Goal: Transaction & Acquisition: Purchase product/service

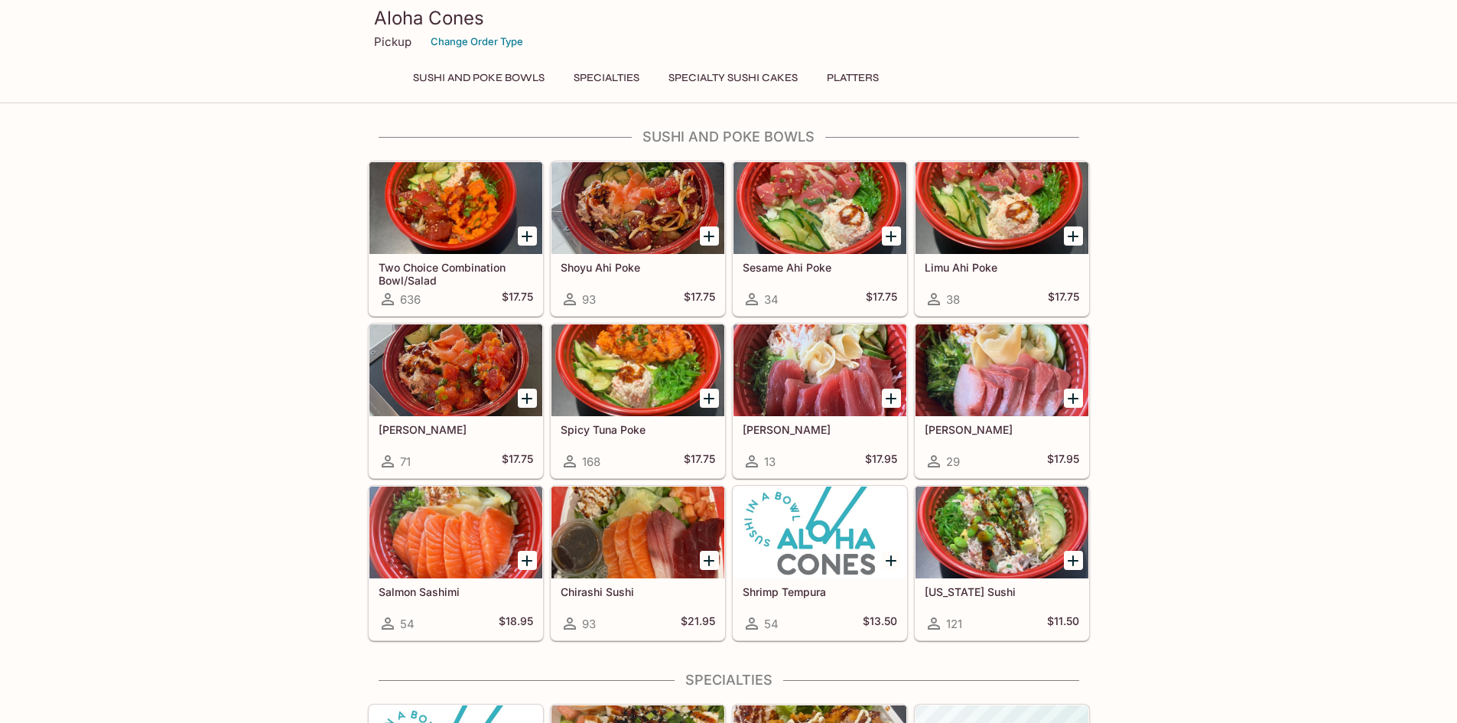
click at [522, 234] on icon "Add Two Choice Combination Bowl/Salad" at bounding box center [527, 236] width 18 height 18
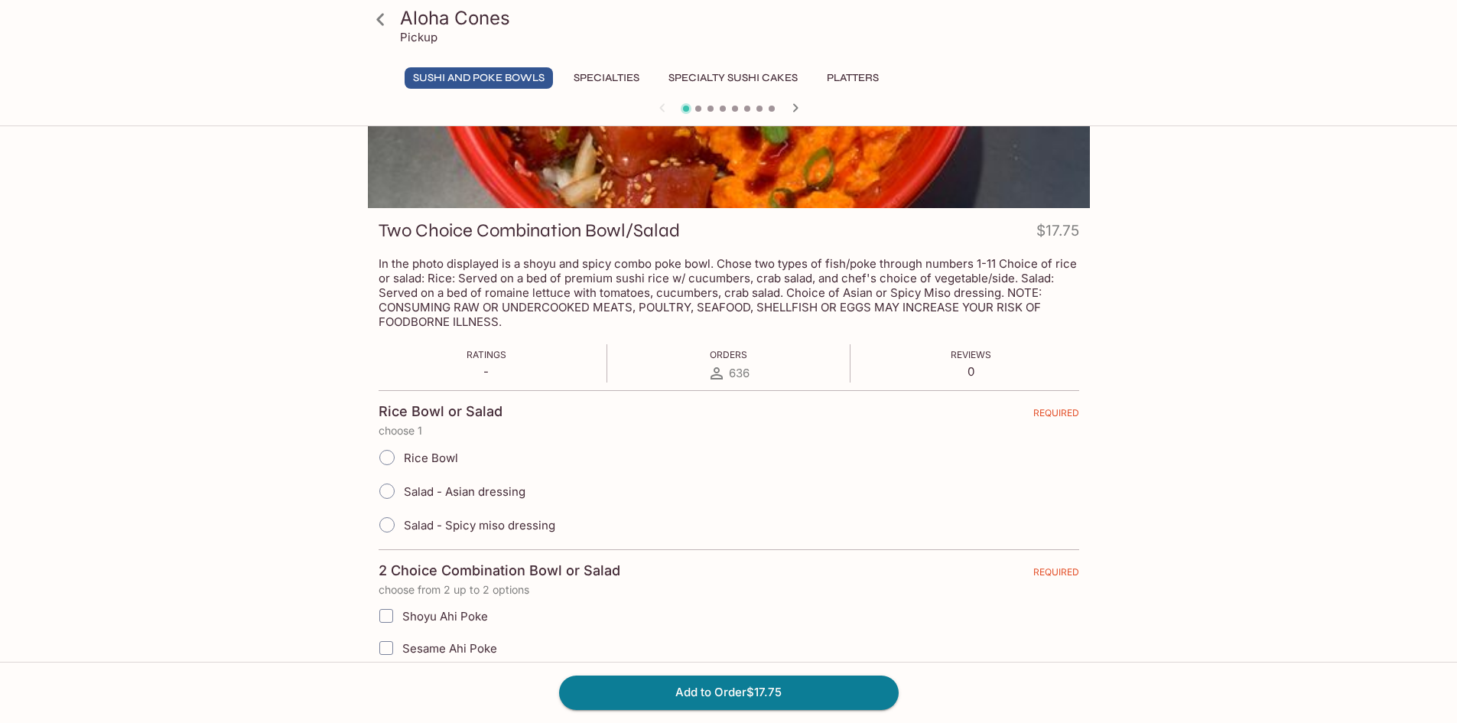
scroll to position [306, 0]
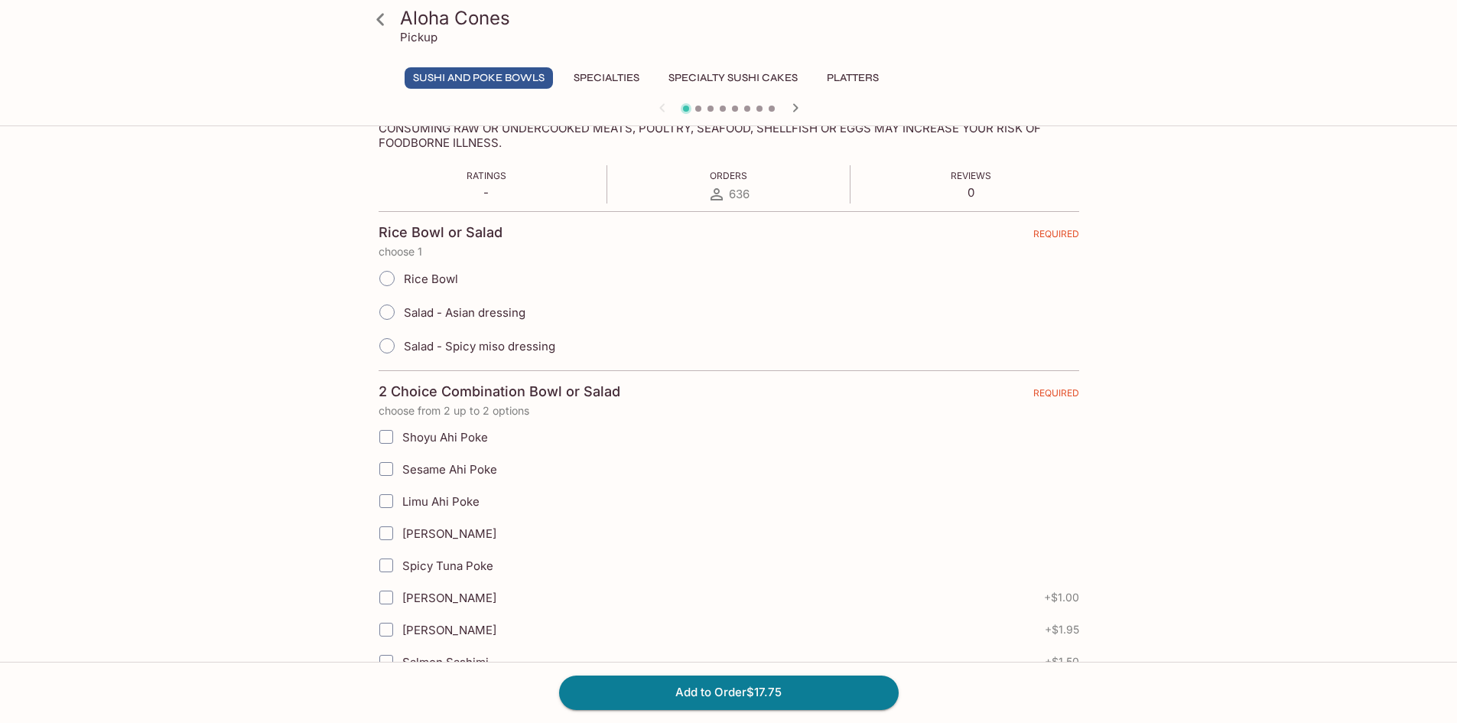
click at [447, 285] on span "Rice Bowl" at bounding box center [431, 279] width 54 height 15
click at [403, 285] on input "Rice Bowl" at bounding box center [387, 278] width 32 height 32
radio input "true"
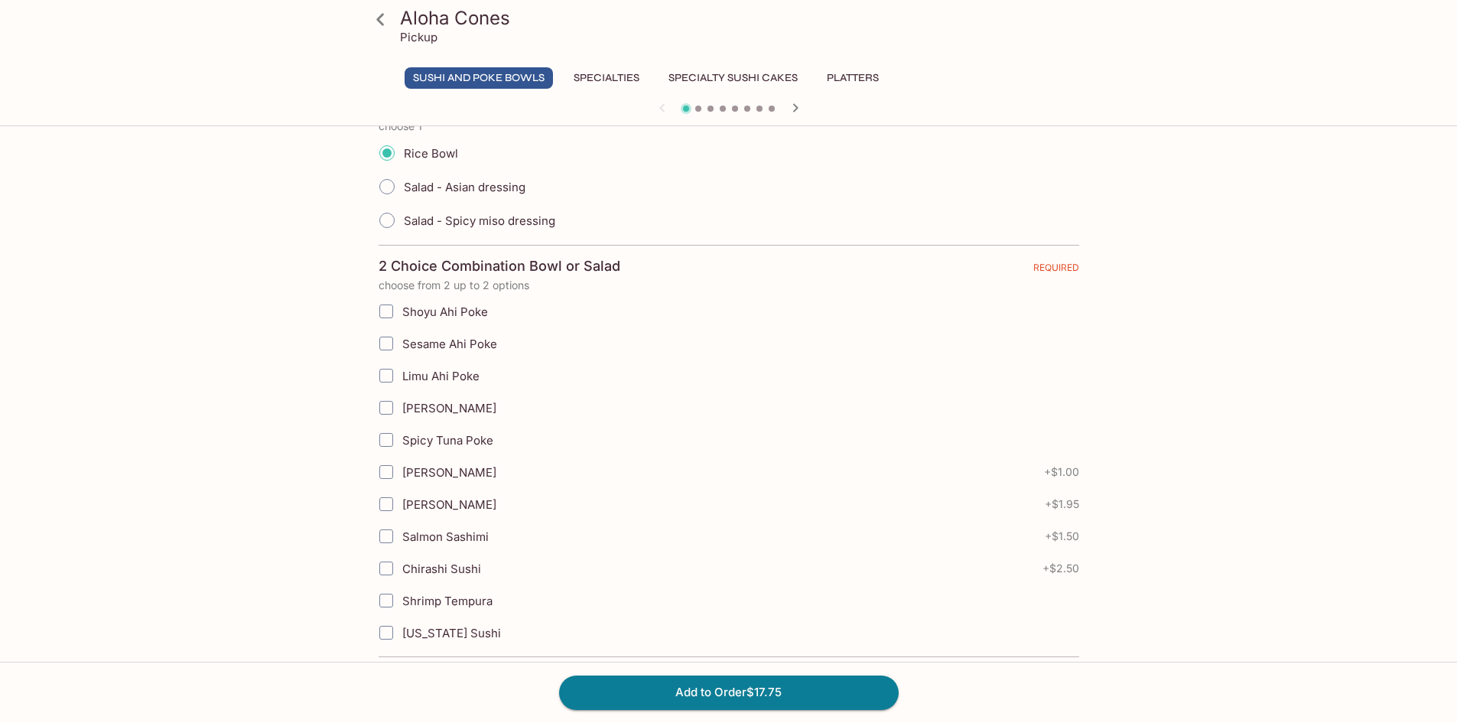
scroll to position [459, 0]
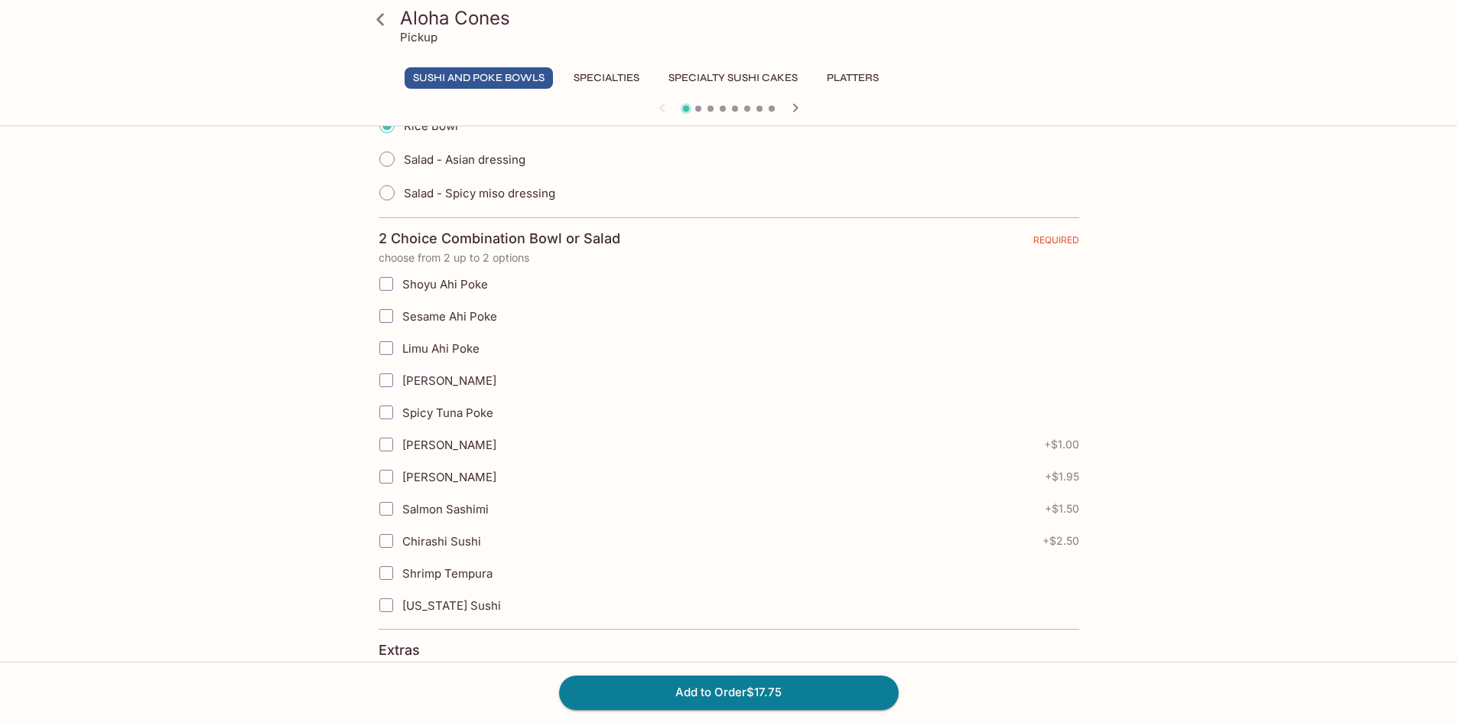
click at [454, 287] on span "Shoyu Ahi Poke" at bounding box center [445, 284] width 86 height 15
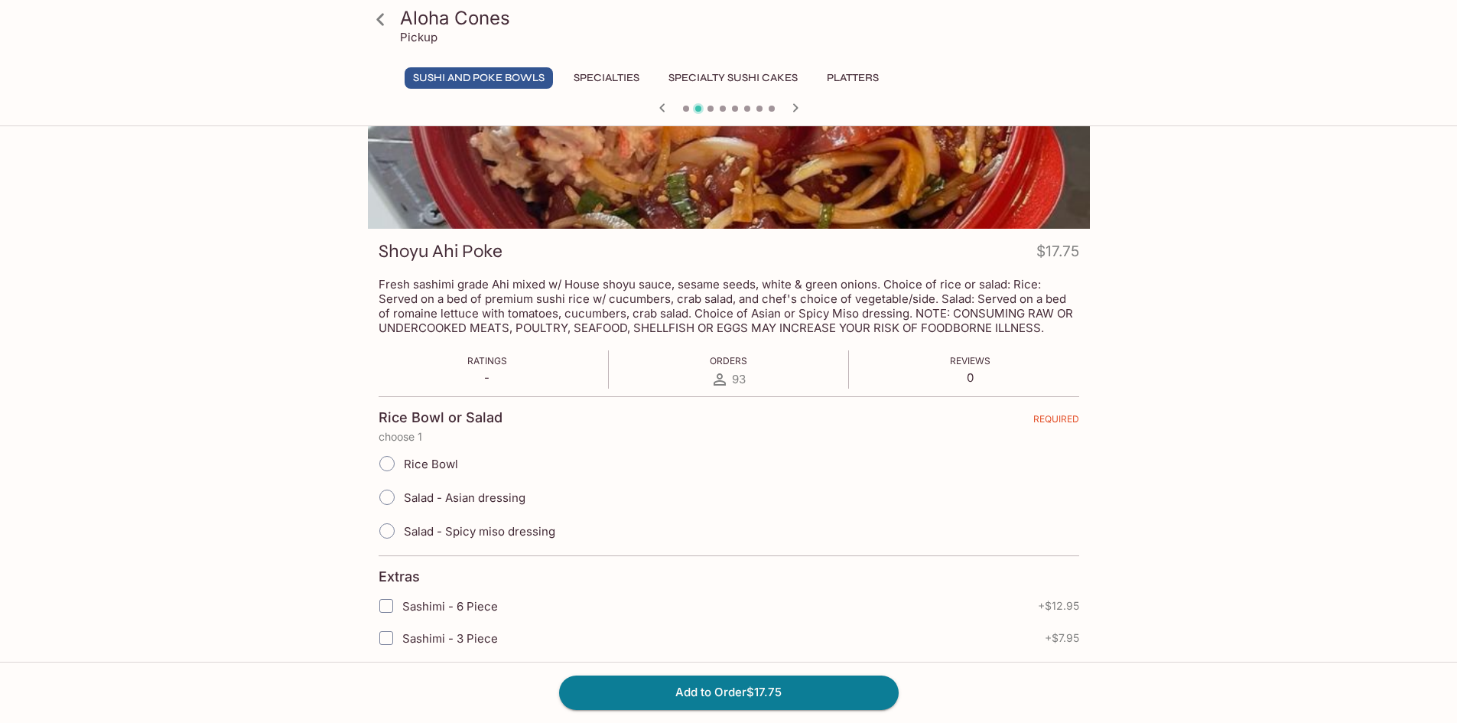
scroll to position [0, 0]
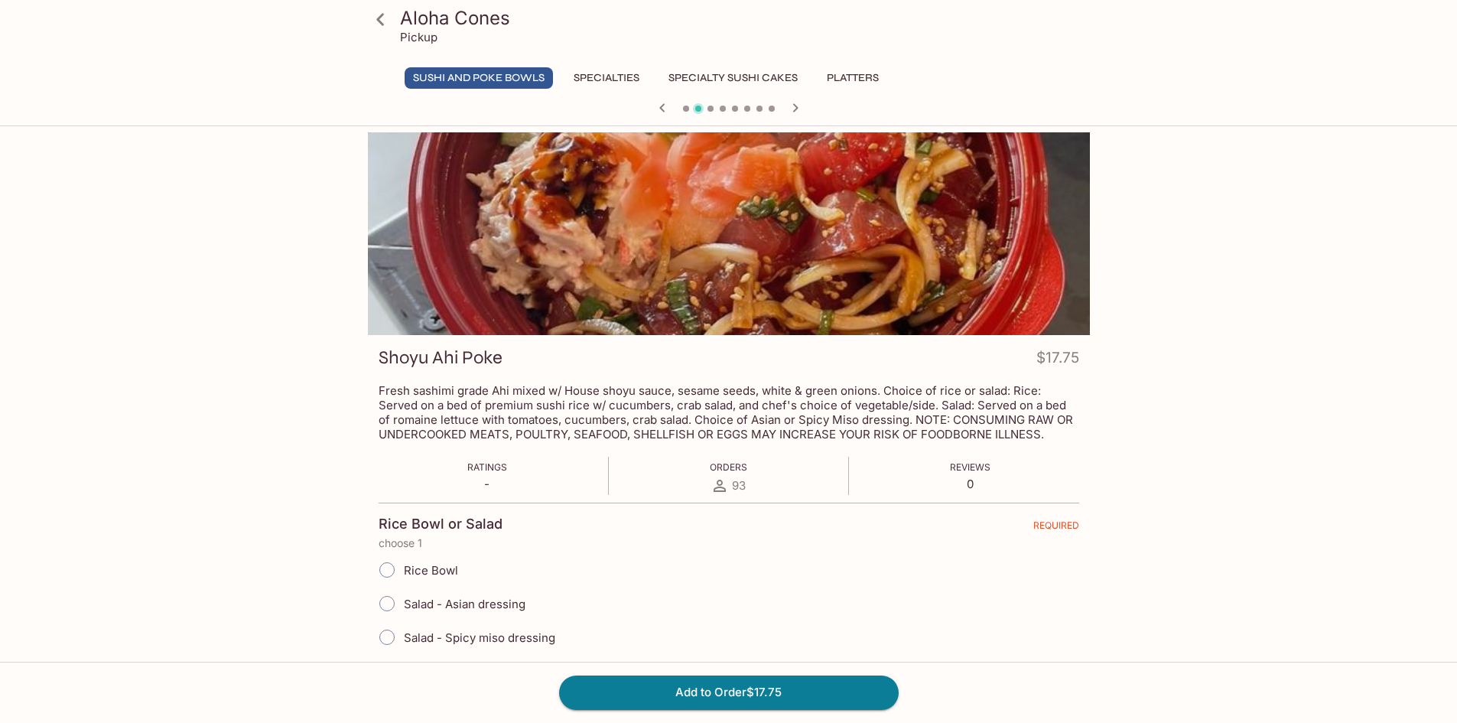
click at [659, 107] on icon "button" at bounding box center [662, 108] width 18 height 18
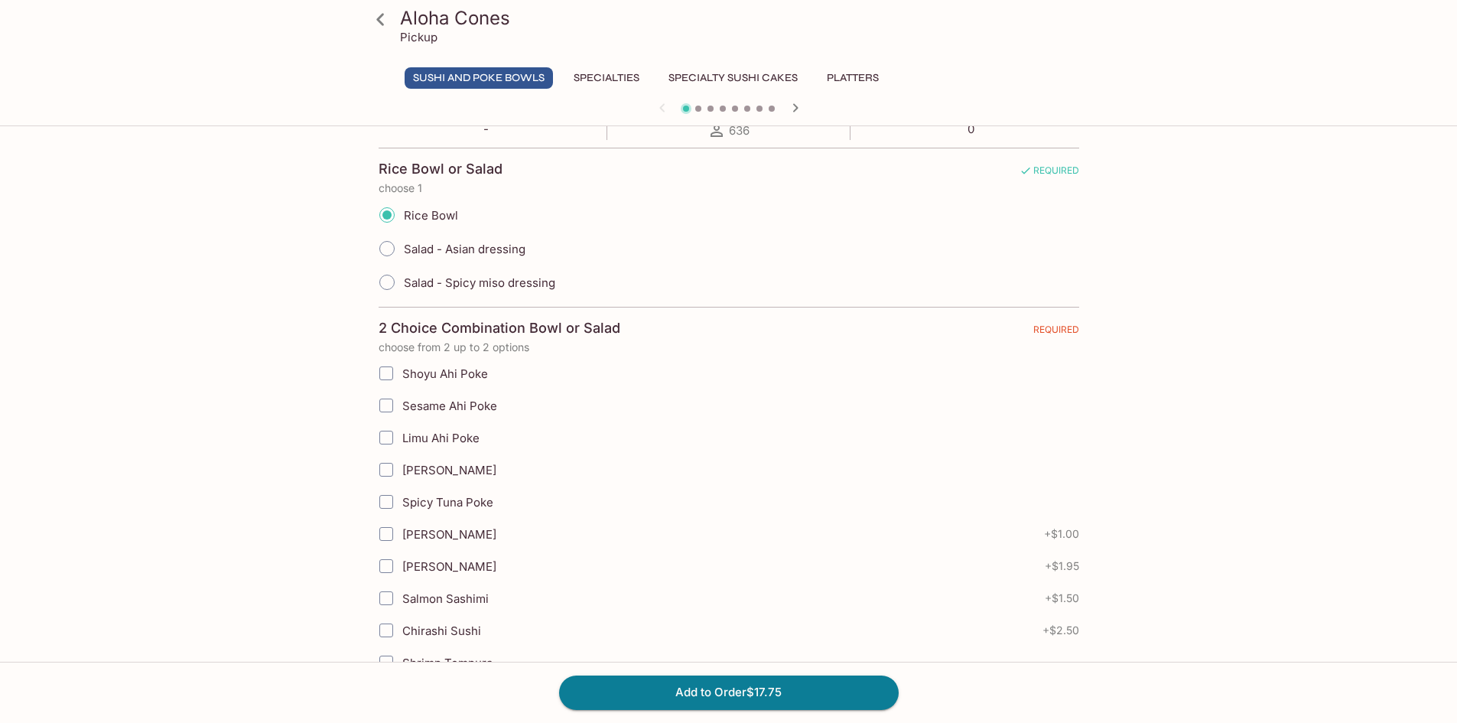
scroll to position [459, 0]
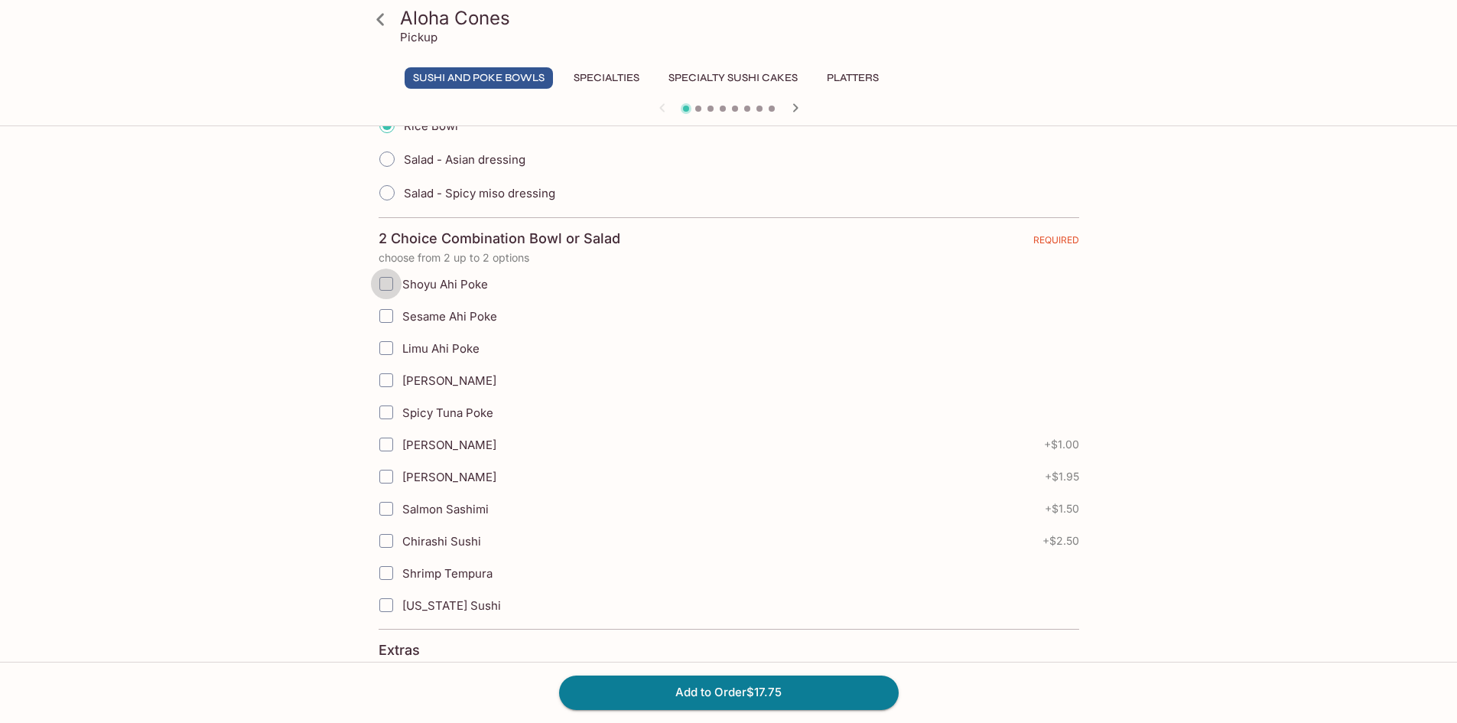
click at [388, 294] on input "Shoyu Ahi Poke" at bounding box center [386, 283] width 31 height 31
checkbox input "true"
click at [382, 412] on input "Spicy Tuna Poke" at bounding box center [386, 412] width 31 height 31
checkbox input "true"
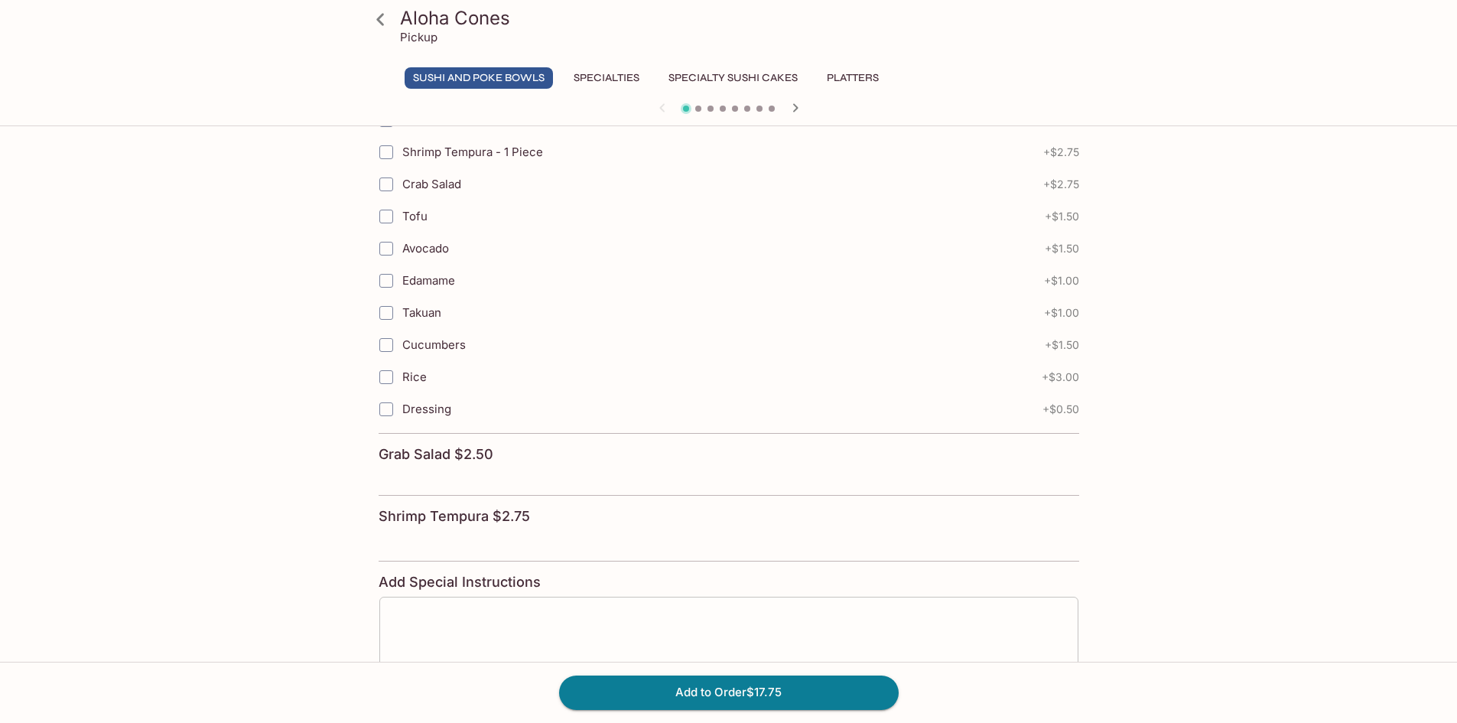
scroll to position [1071, 0]
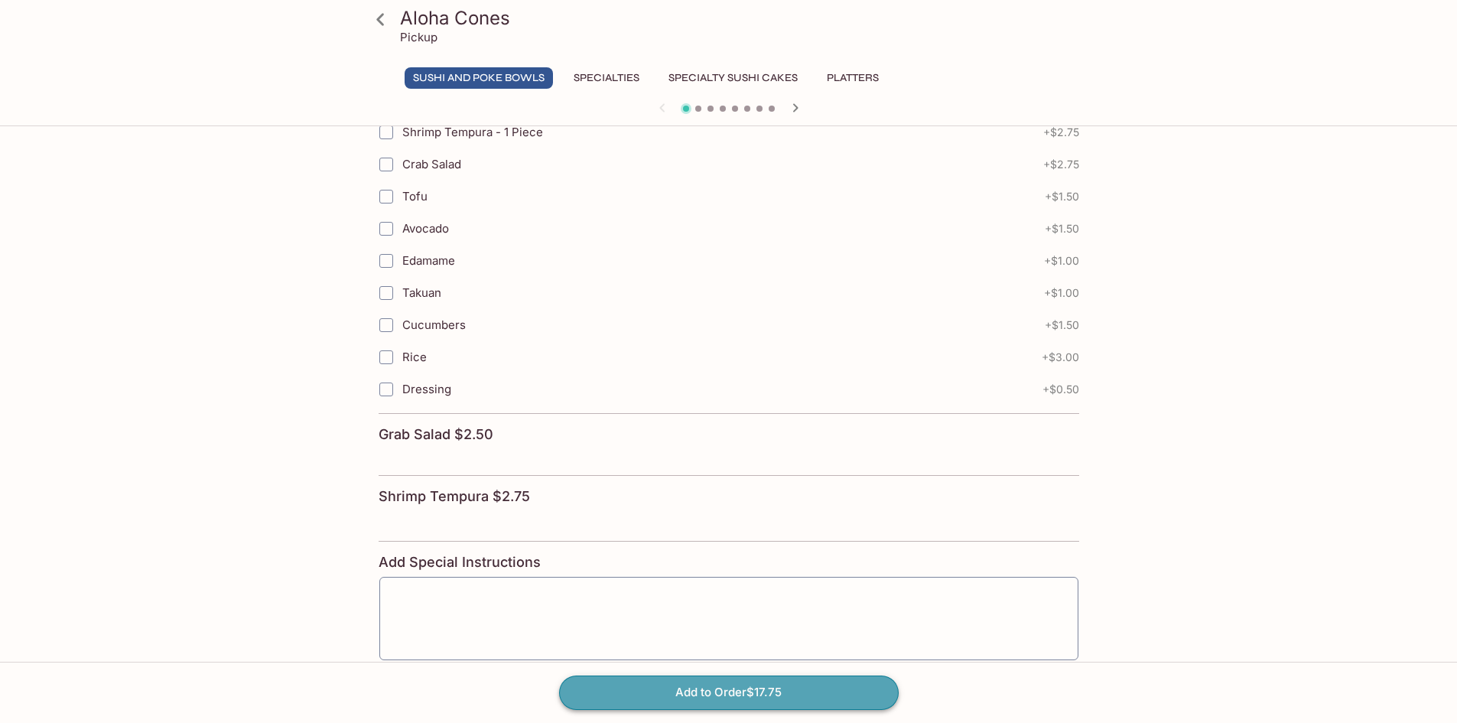
click at [704, 693] on button "Add to Order $17.75" at bounding box center [729, 692] width 340 height 34
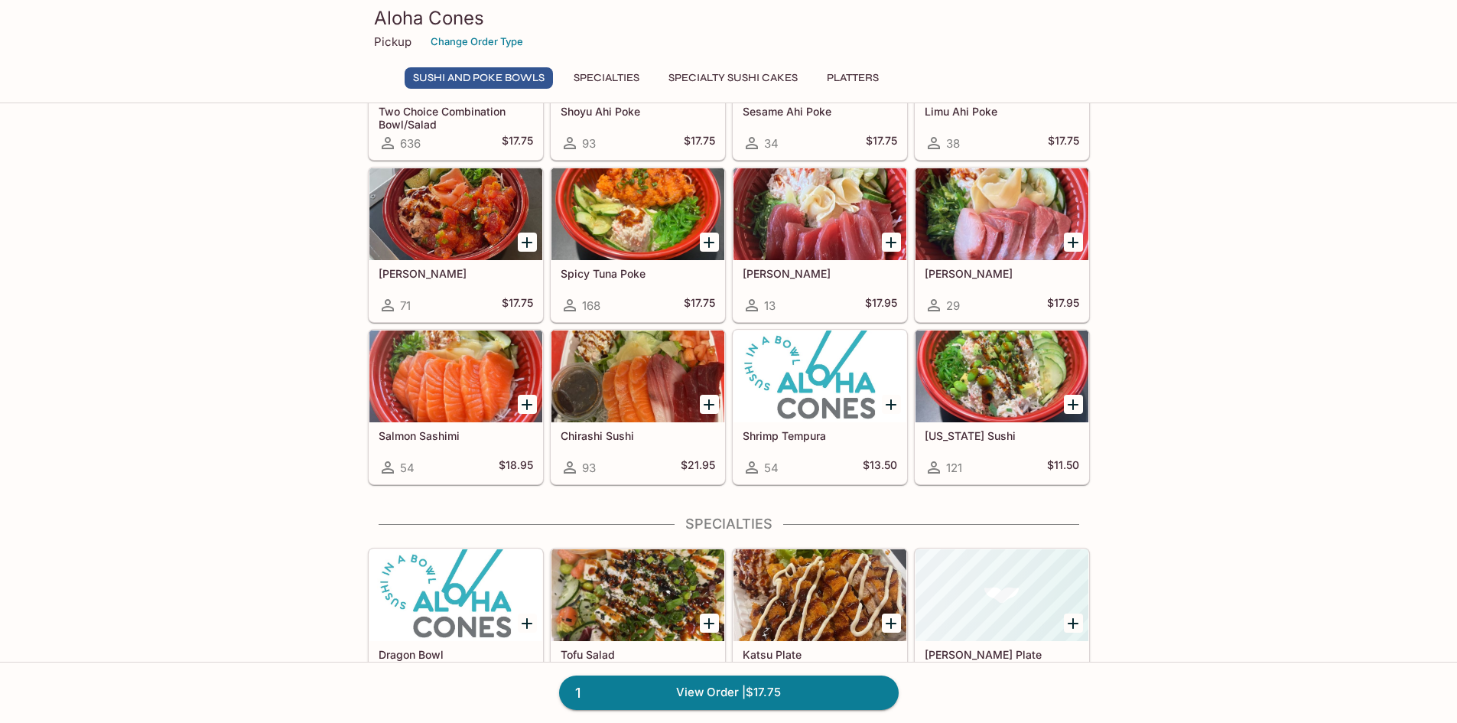
scroll to position [153, 0]
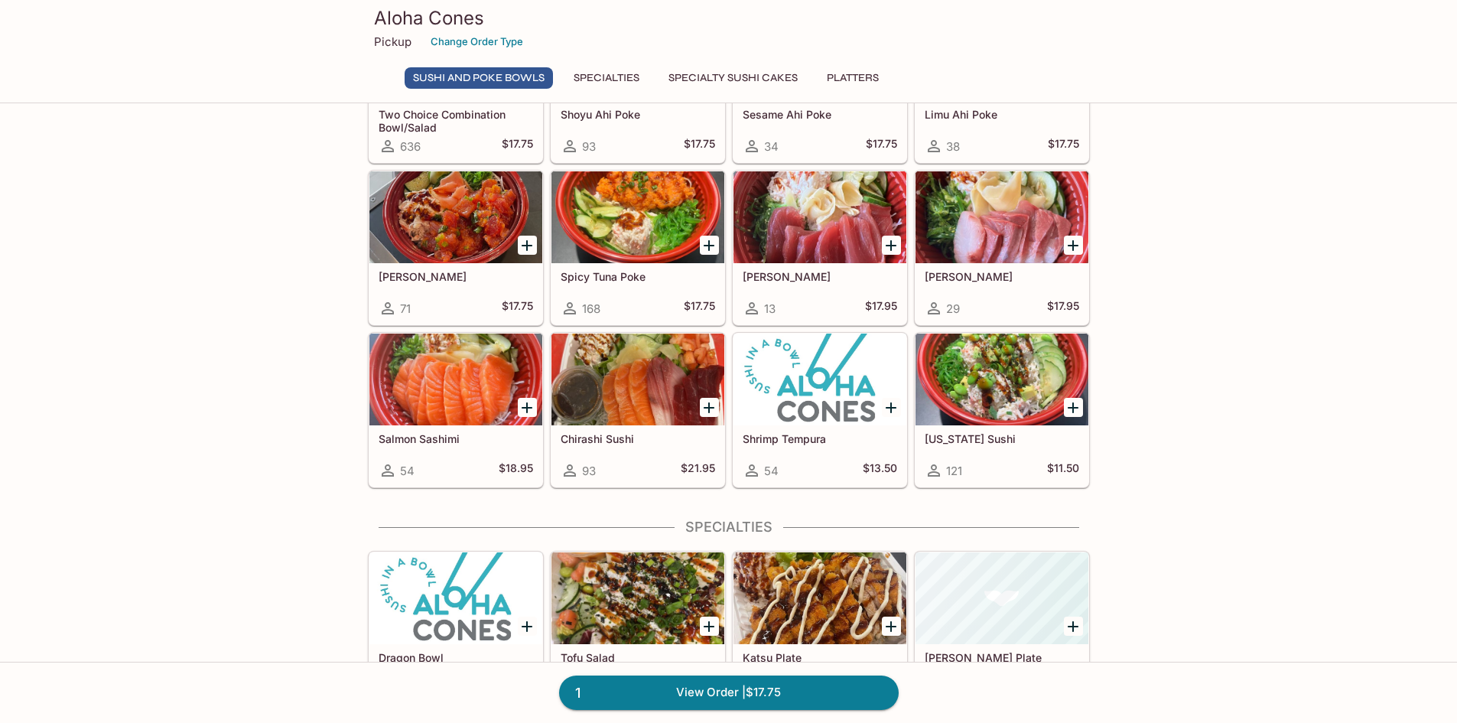
click at [629, 390] on div at bounding box center [637, 379] width 173 height 92
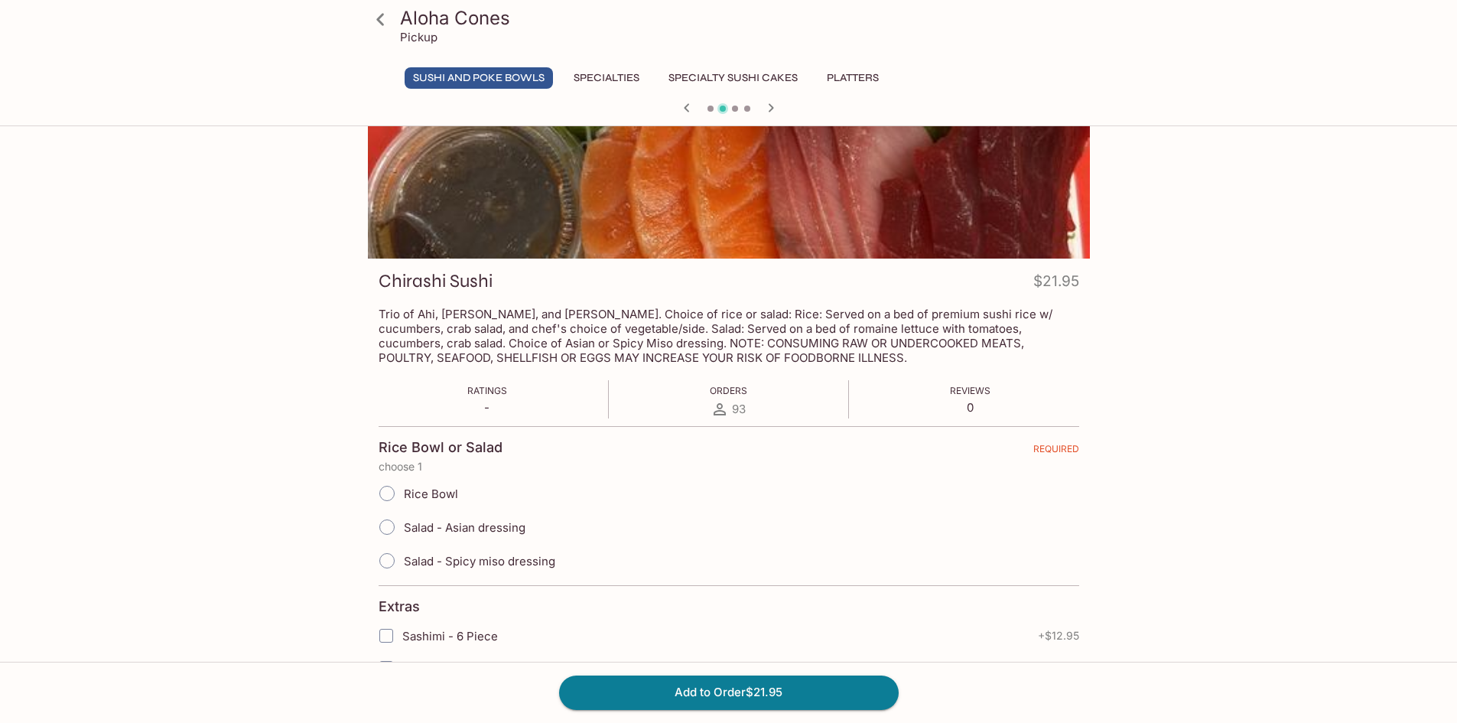
scroll to position [306, 0]
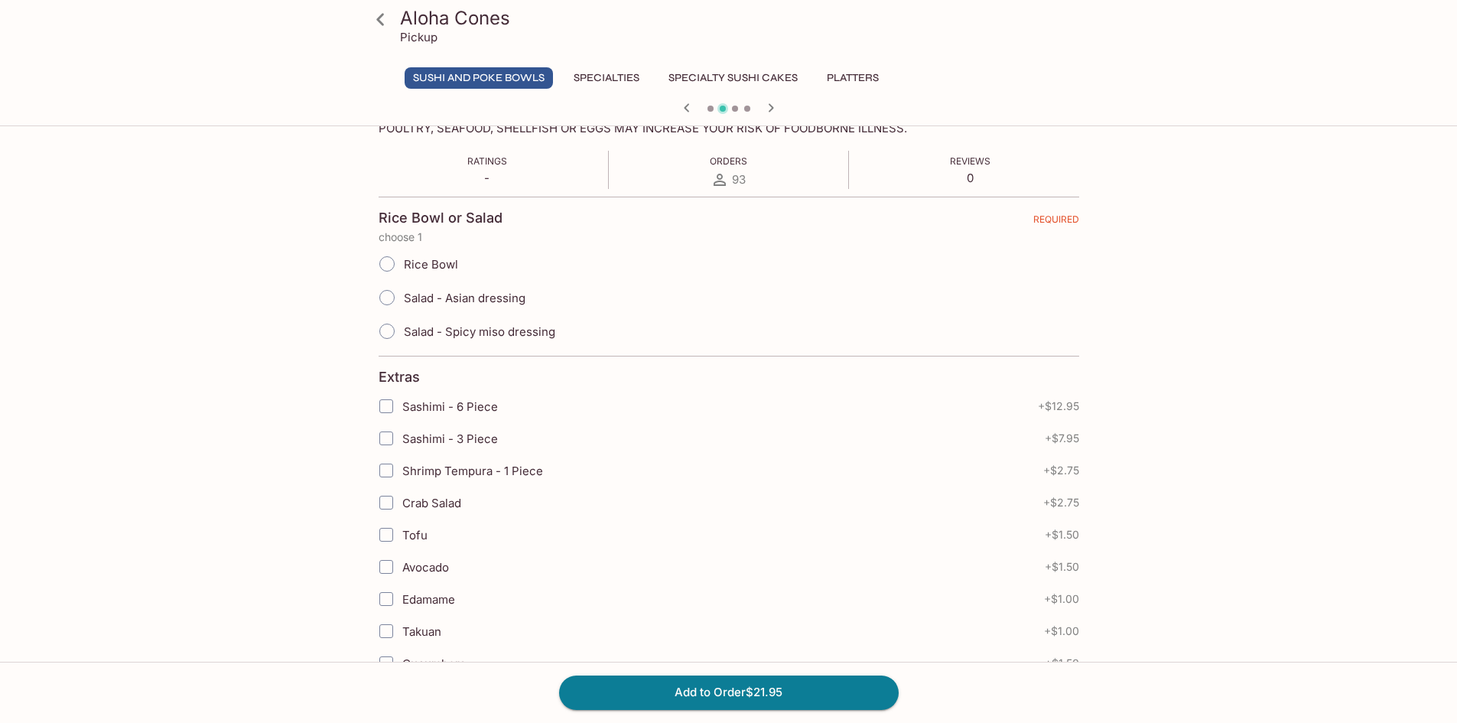
click at [495, 336] on span "Salad - Spicy miso dressing" at bounding box center [479, 331] width 151 height 15
click at [403, 336] on input "Salad - Spicy miso dressing" at bounding box center [387, 331] width 32 height 32
radio input "true"
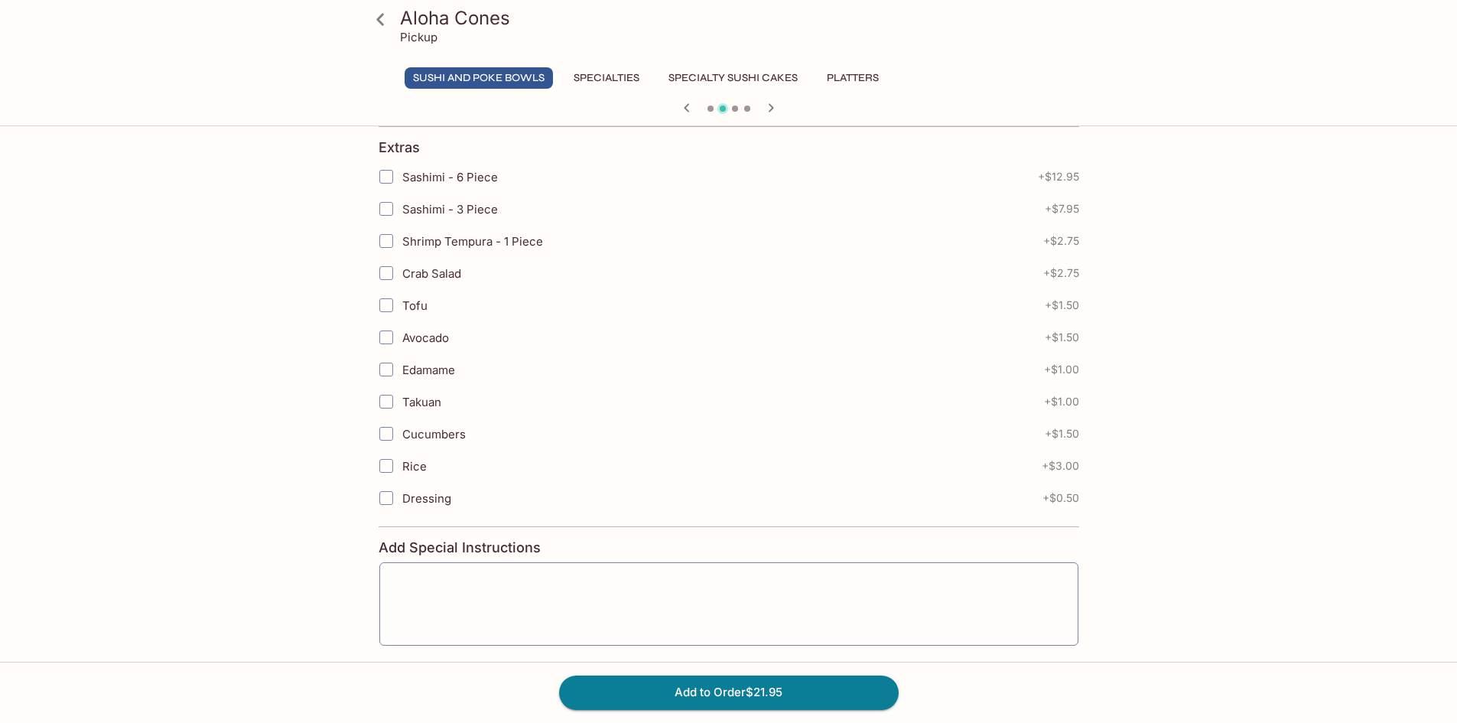
click at [454, 272] on span "Crab Salad" at bounding box center [431, 273] width 59 height 15
click at [402, 272] on input "Crab Salad" at bounding box center [386, 273] width 31 height 31
checkbox input "true"
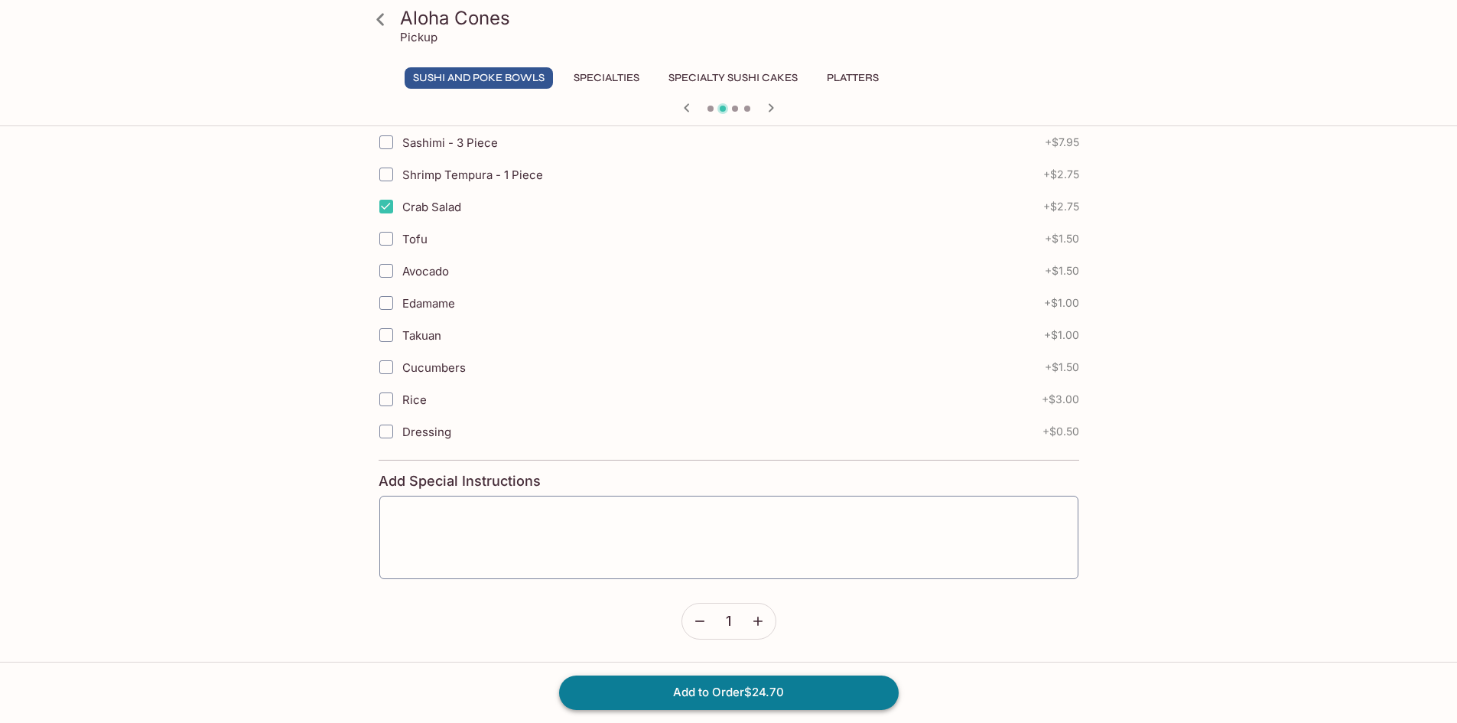
click at [806, 692] on button "Add to Order $24.70" at bounding box center [729, 692] width 340 height 34
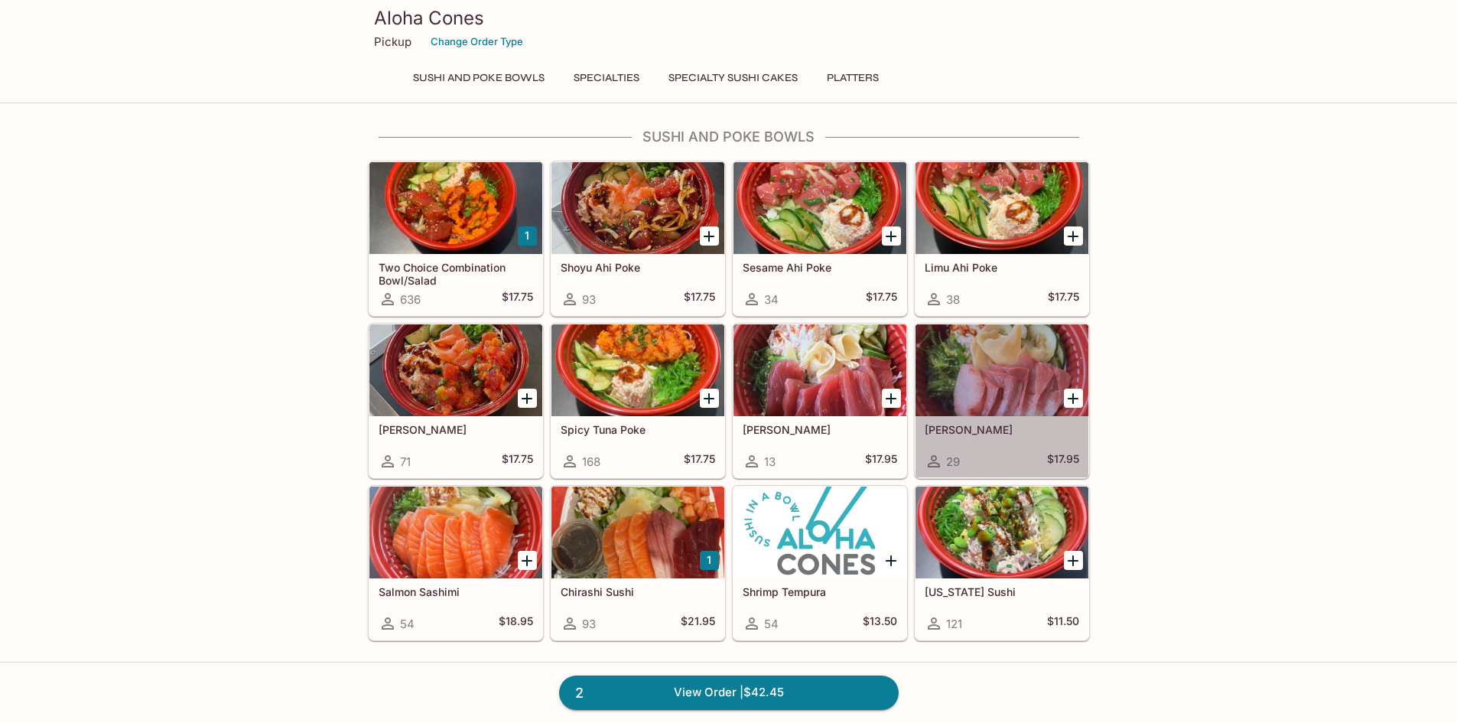
click at [1031, 419] on div "[PERSON_NAME] 29 $17.95" at bounding box center [1002, 446] width 173 height 61
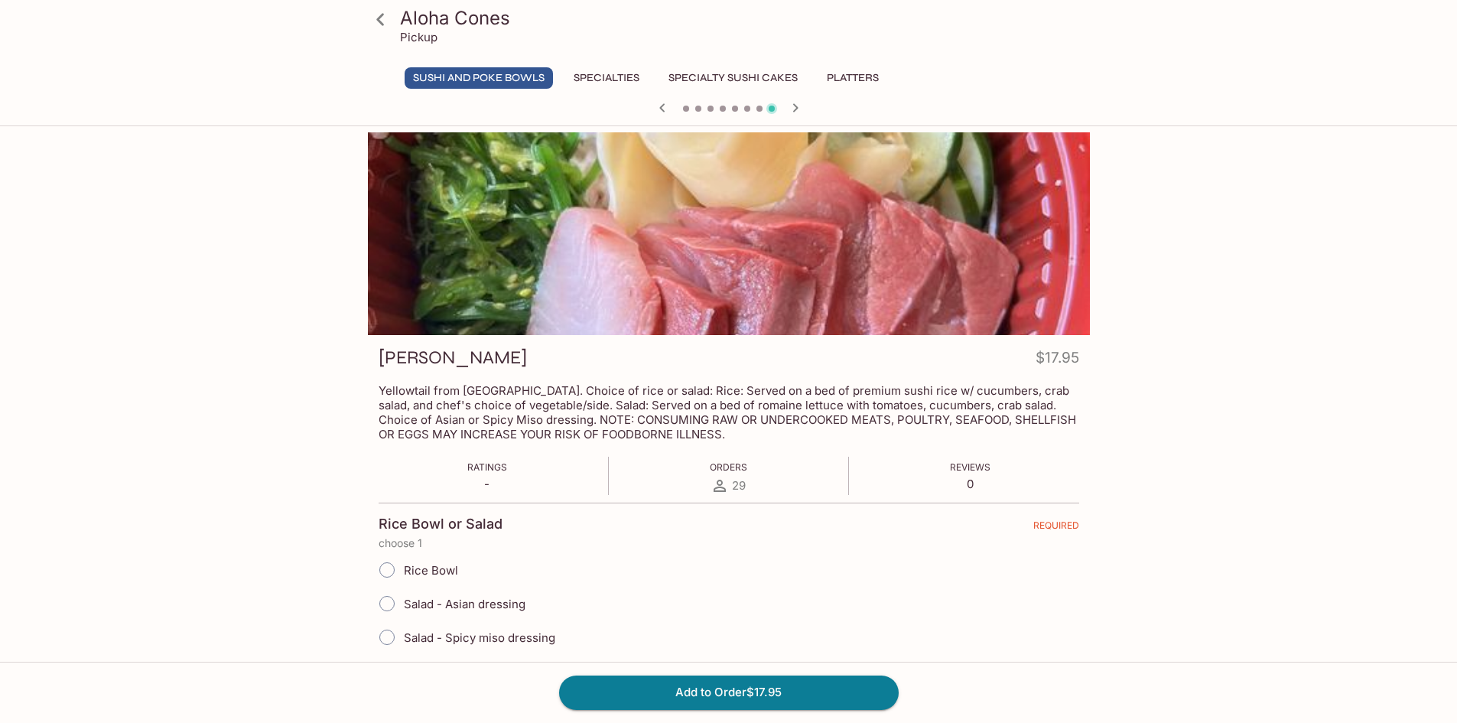
scroll to position [229, 0]
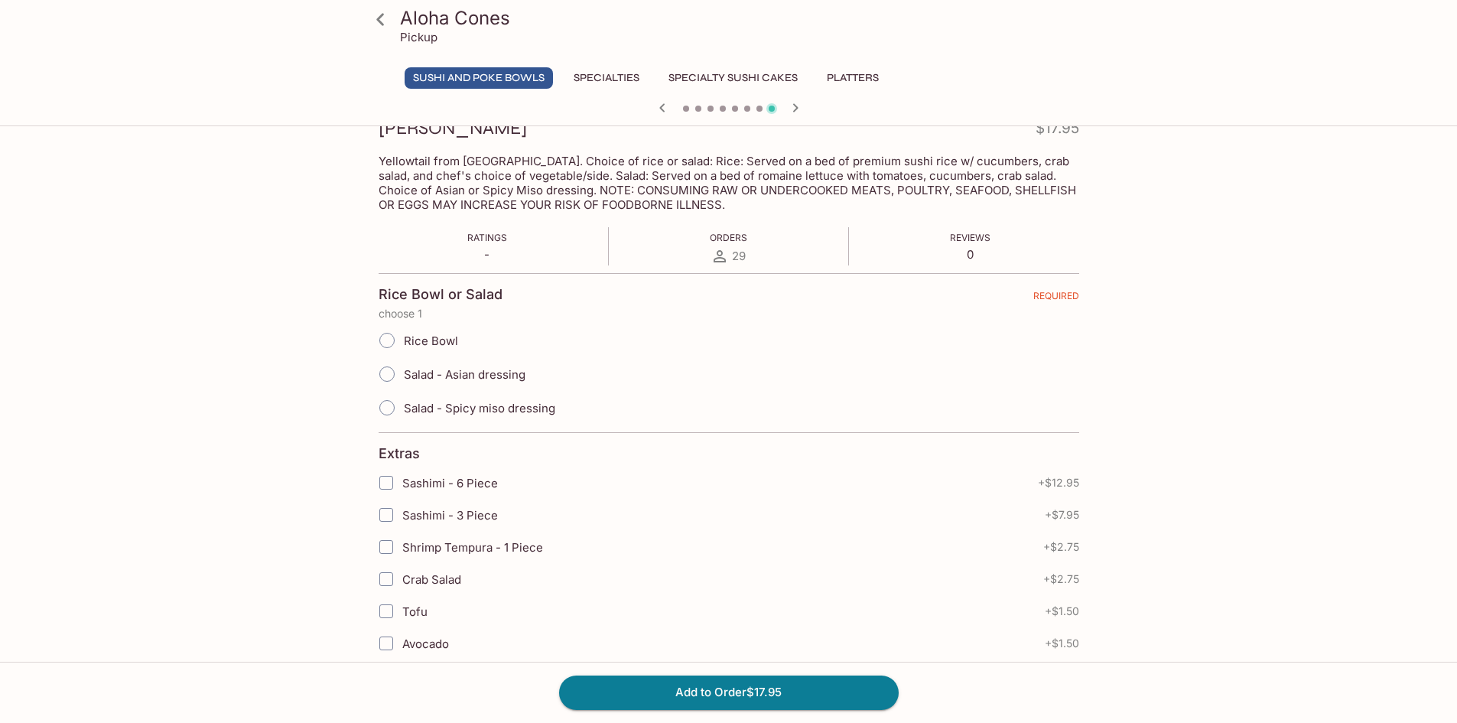
click at [472, 418] on label "Salad - Spicy miso dressing" at bounding box center [462, 408] width 185 height 34
click at [403, 418] on input "Salad - Spicy miso dressing" at bounding box center [387, 408] width 32 height 32
radio input "true"
click at [460, 371] on span "Salad - Asian dressing" at bounding box center [465, 374] width 122 height 15
click at [403, 371] on input "Salad - Asian dressing" at bounding box center [387, 374] width 32 height 32
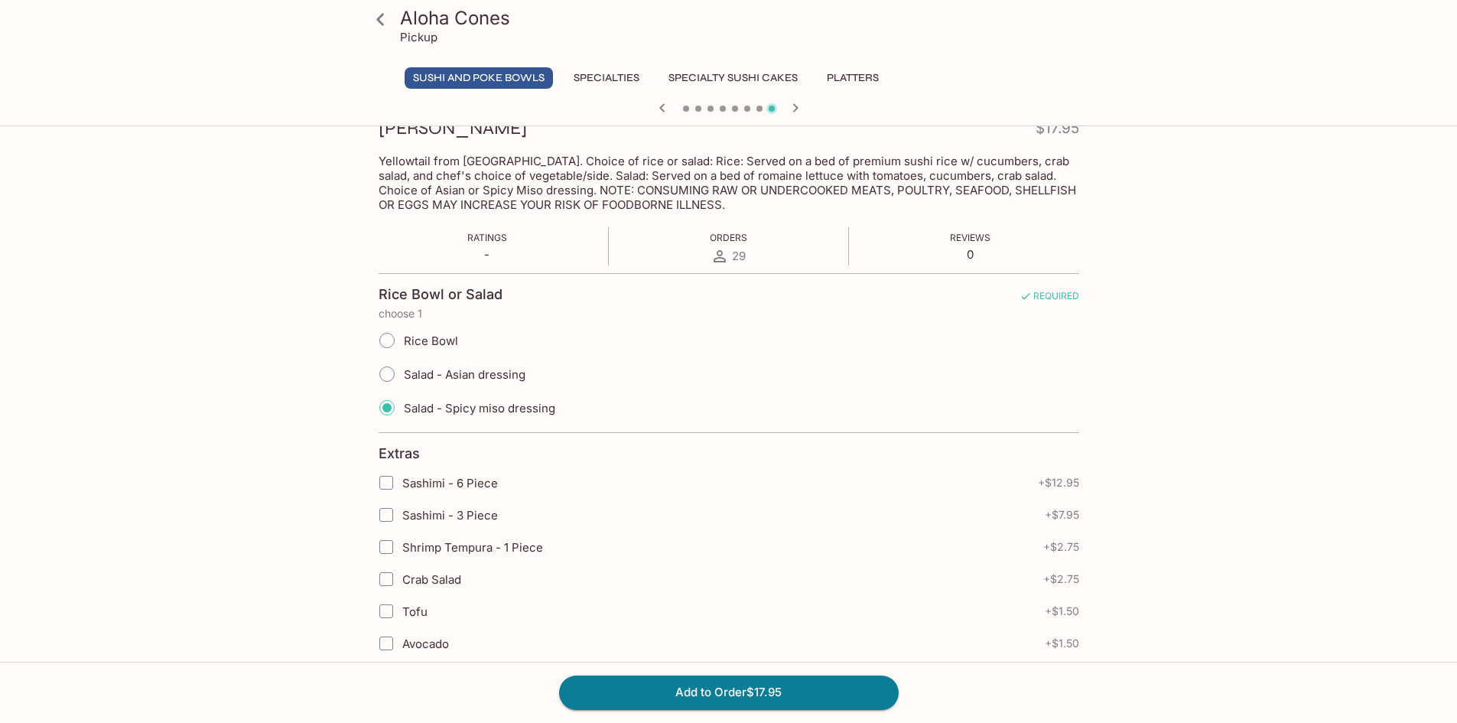
radio input "true"
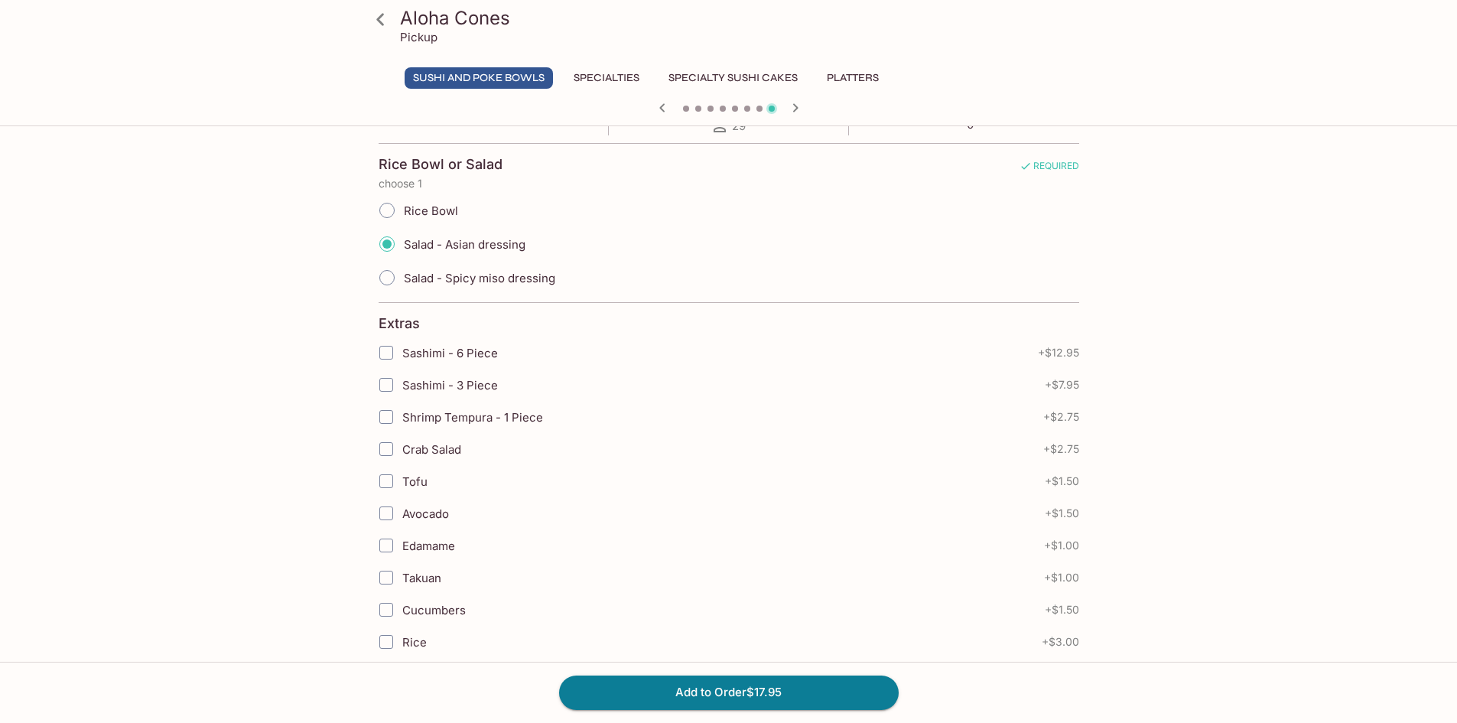
scroll to position [535, 0]
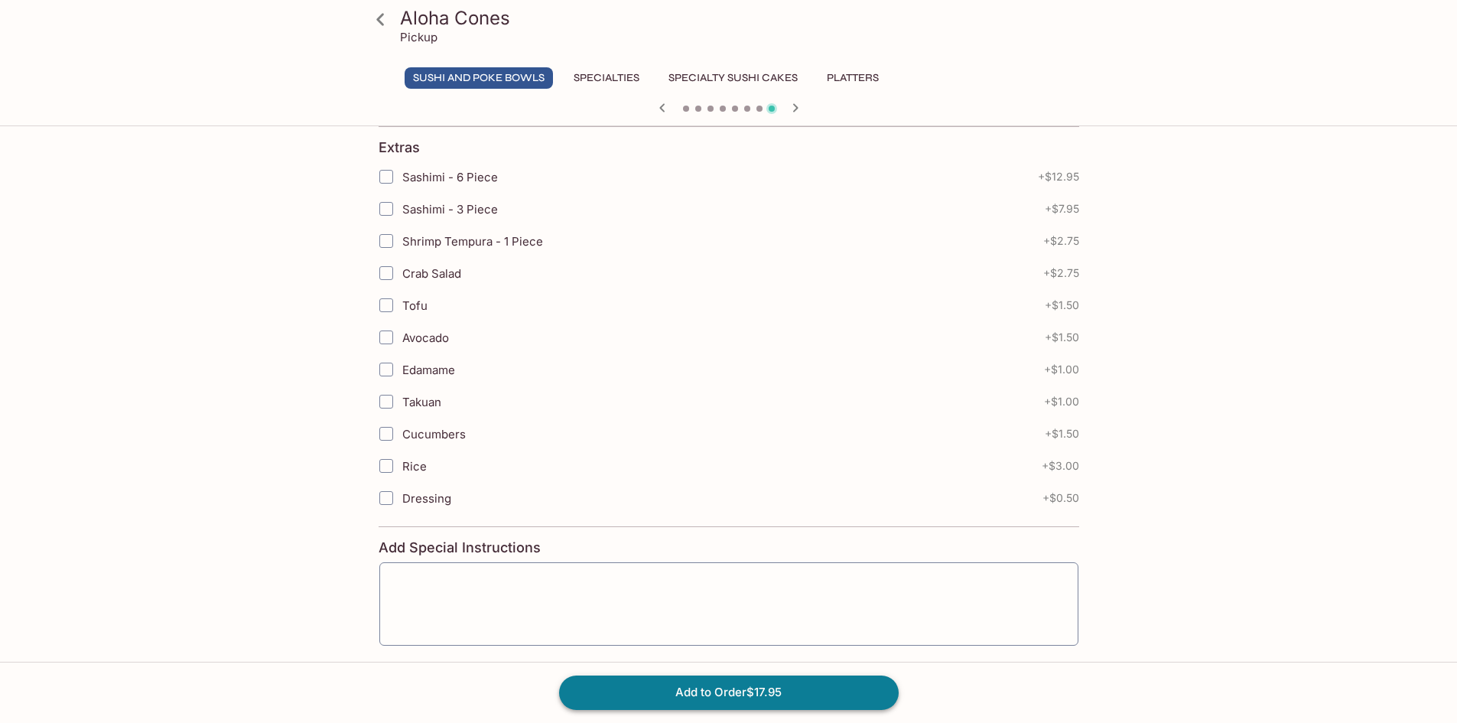
click at [723, 691] on button "Add to Order $17.95" at bounding box center [729, 692] width 340 height 34
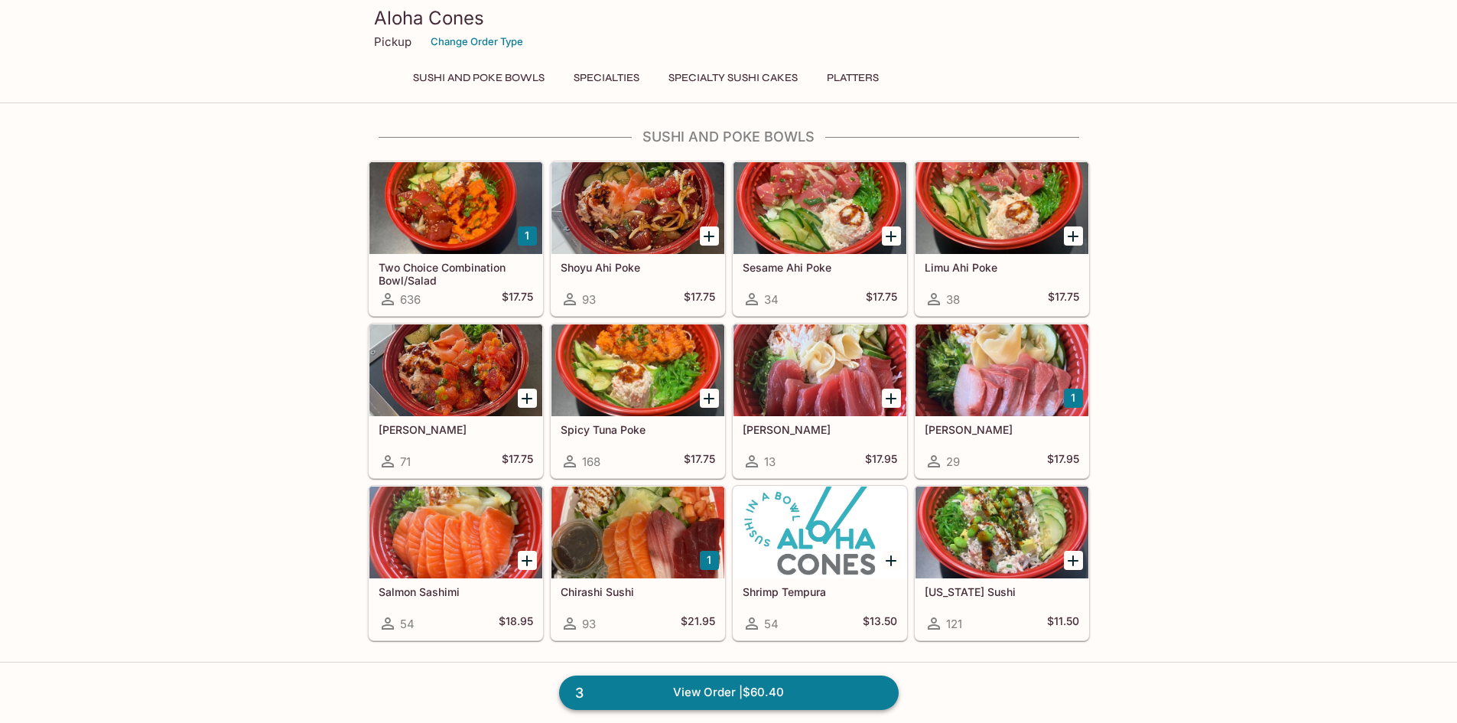
click at [828, 688] on link "3 View Order | $60.40" at bounding box center [729, 692] width 340 height 34
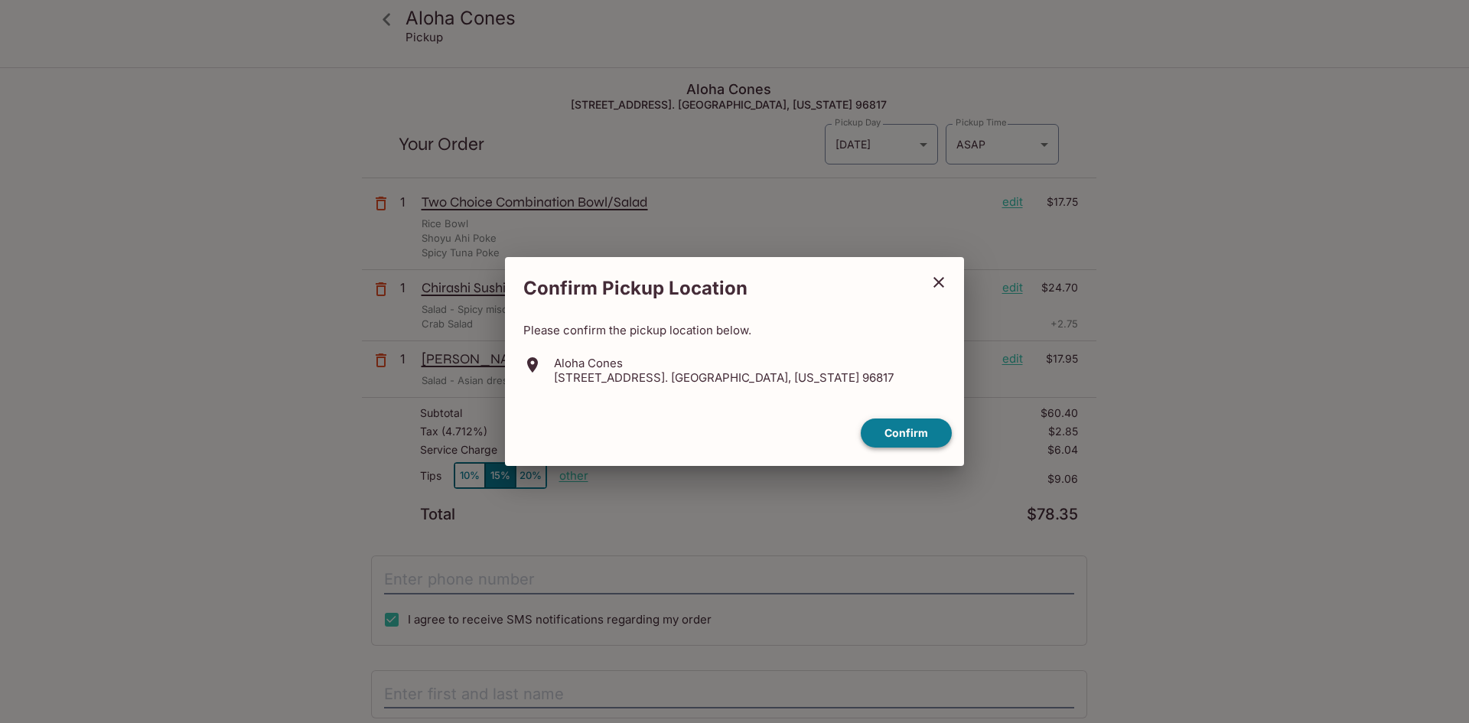
click at [929, 437] on button "Confirm" at bounding box center [906, 433] width 91 height 30
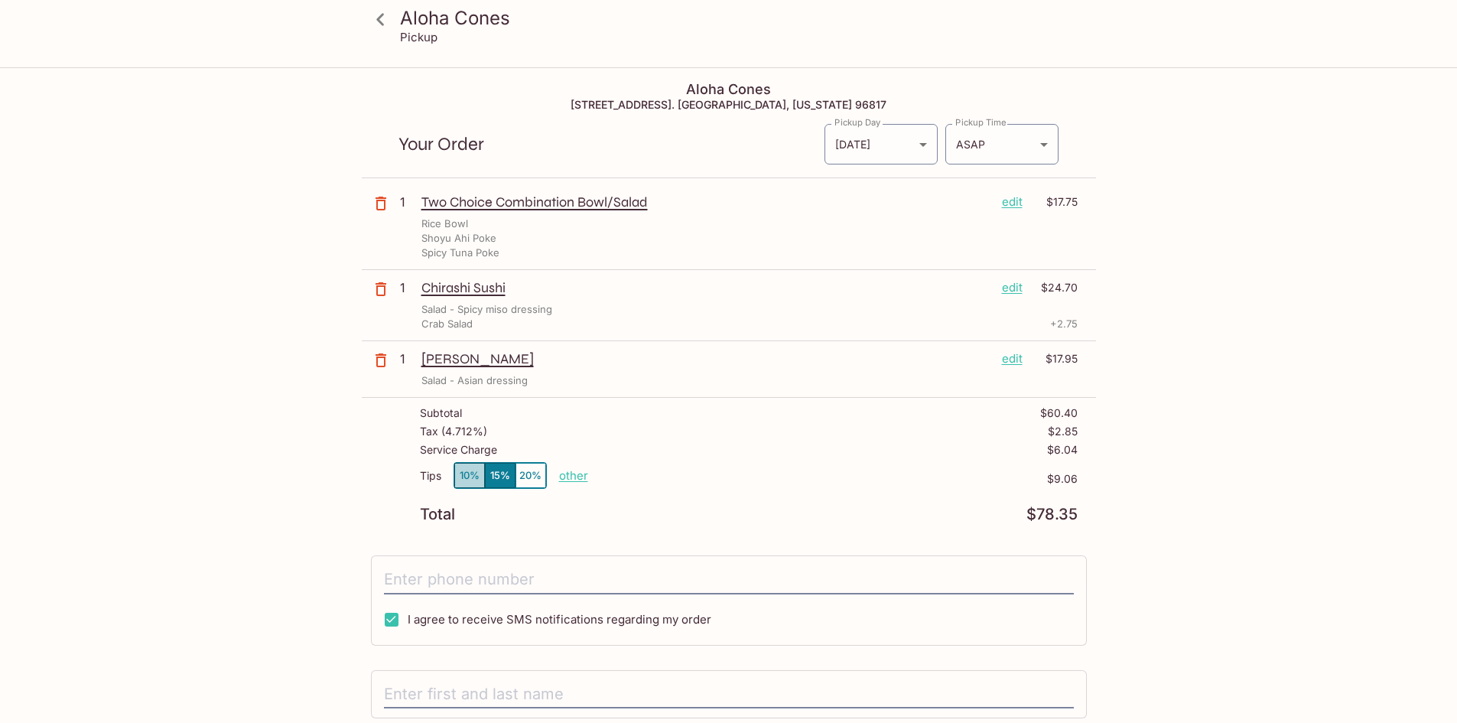
click at [482, 472] on button "10%" at bounding box center [469, 475] width 31 height 25
click at [1021, 118] on div "Pickup Day [DATE] [DATE] Pickup Day Pickup Time ASAP ASAP Pickup Time" at bounding box center [942, 138] width 236 height 54
click at [1020, 135] on body "Aloha Cones Pickup Aloha Cones [STREET_ADDRESS]. [GEOGRAPHIC_DATA], [US_STATE] …" at bounding box center [728, 430] width 1457 height 723
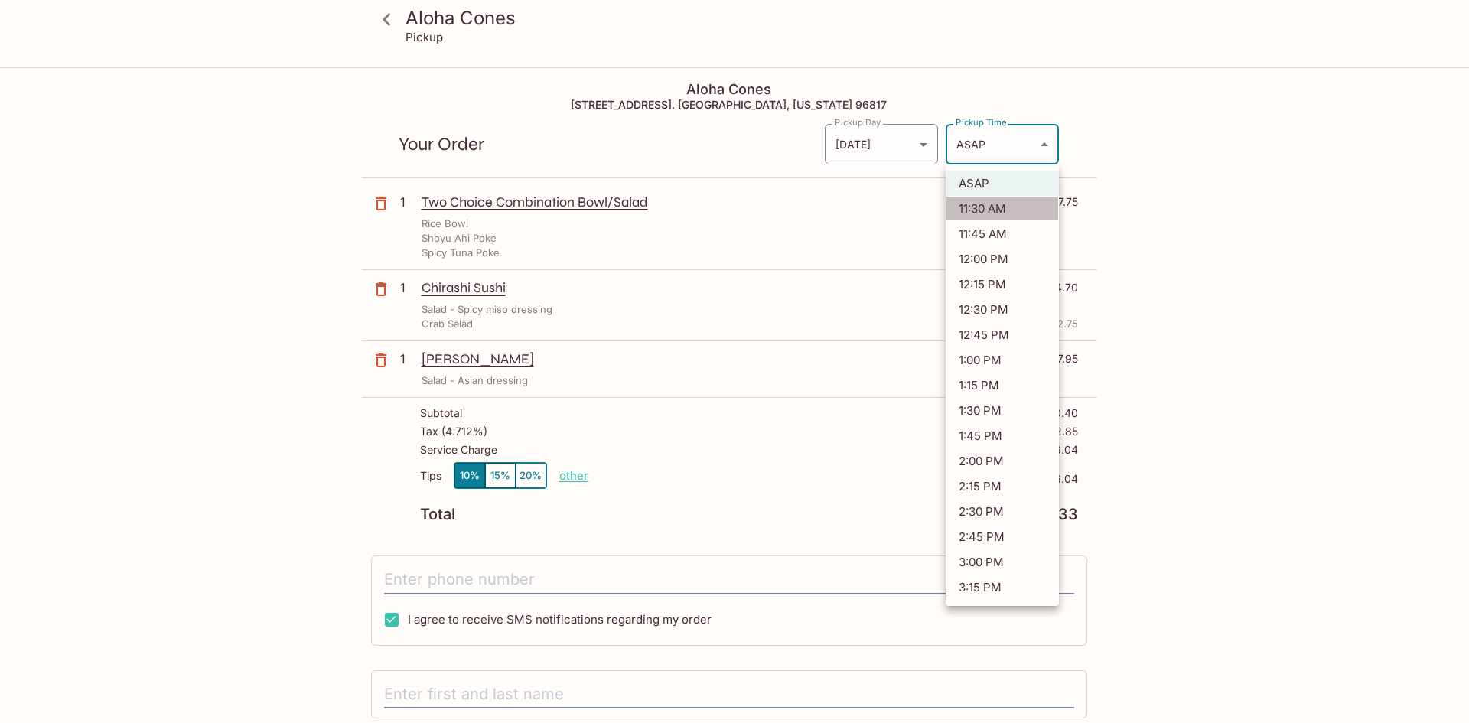
click at [1007, 212] on li "11:30 AM" at bounding box center [1001, 208] width 113 height 25
type input "[DATE]T21:30:16.000000Z"
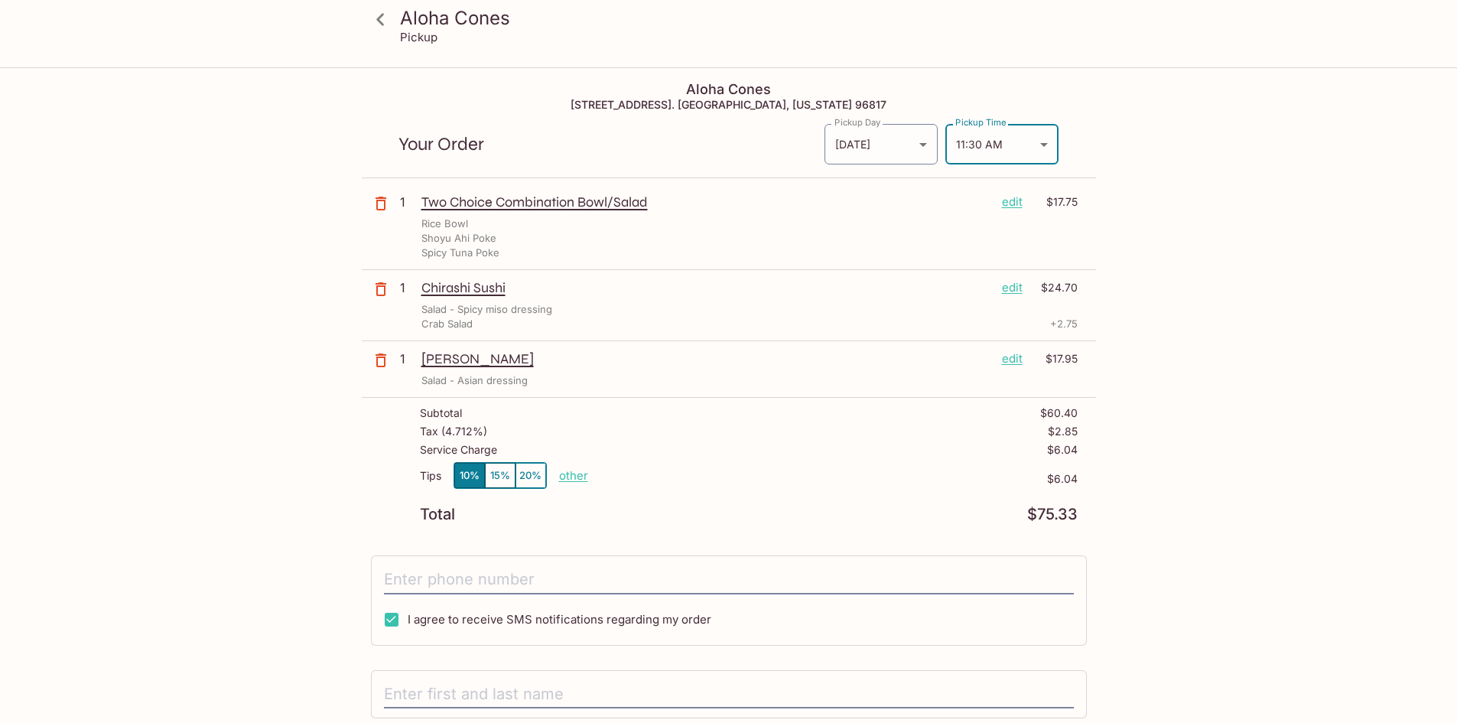
click at [1261, 275] on div "Aloha Cones Pickup Aloha Cones [STREET_ADDRESS]. [GEOGRAPHIC_DATA], [US_STATE] …" at bounding box center [728, 430] width 1457 height 723
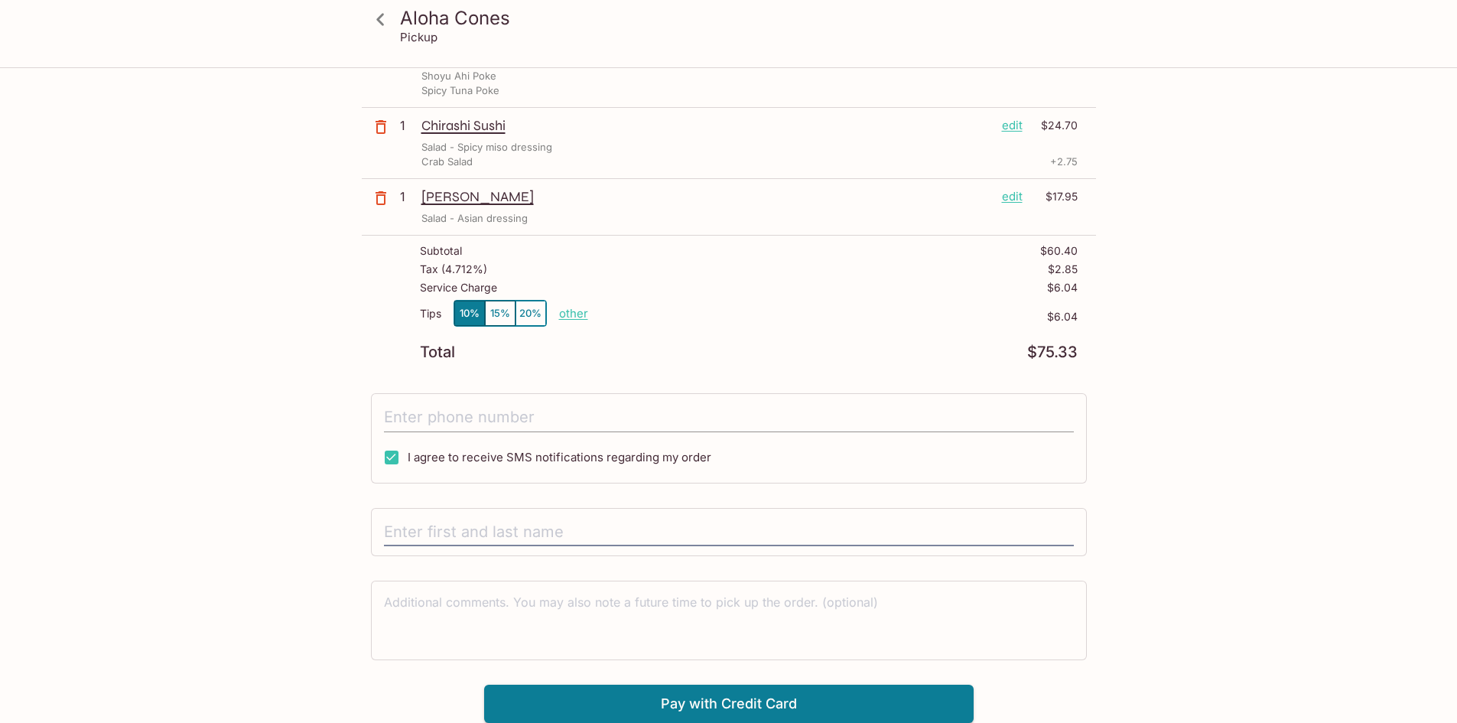
click at [640, 403] on input "tel" at bounding box center [729, 417] width 690 height 29
type input "[PHONE_NUMBER]"
click at [588, 520] on input "text" at bounding box center [729, 532] width 690 height 29
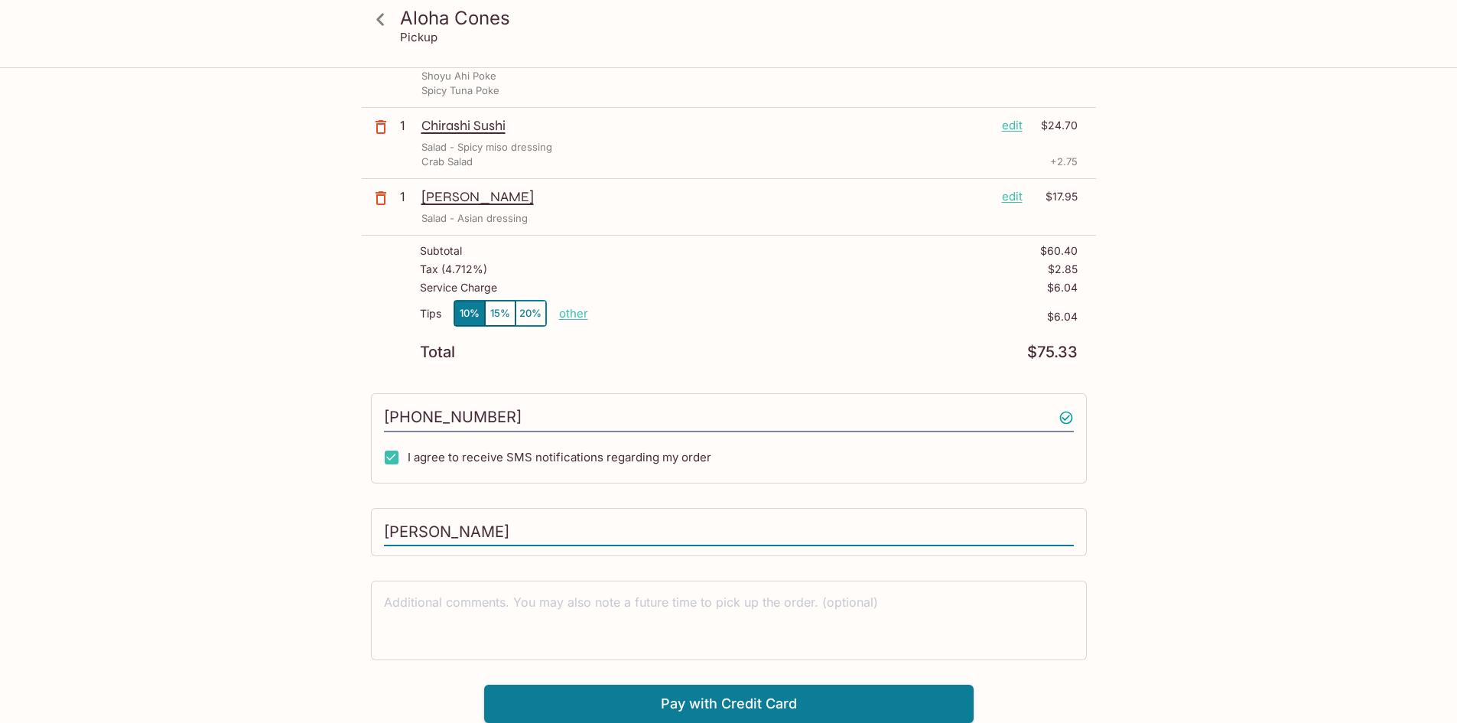
type input "[PERSON_NAME]"
click at [714, 697] on button "Pay with Credit Card" at bounding box center [729, 704] width 490 height 38
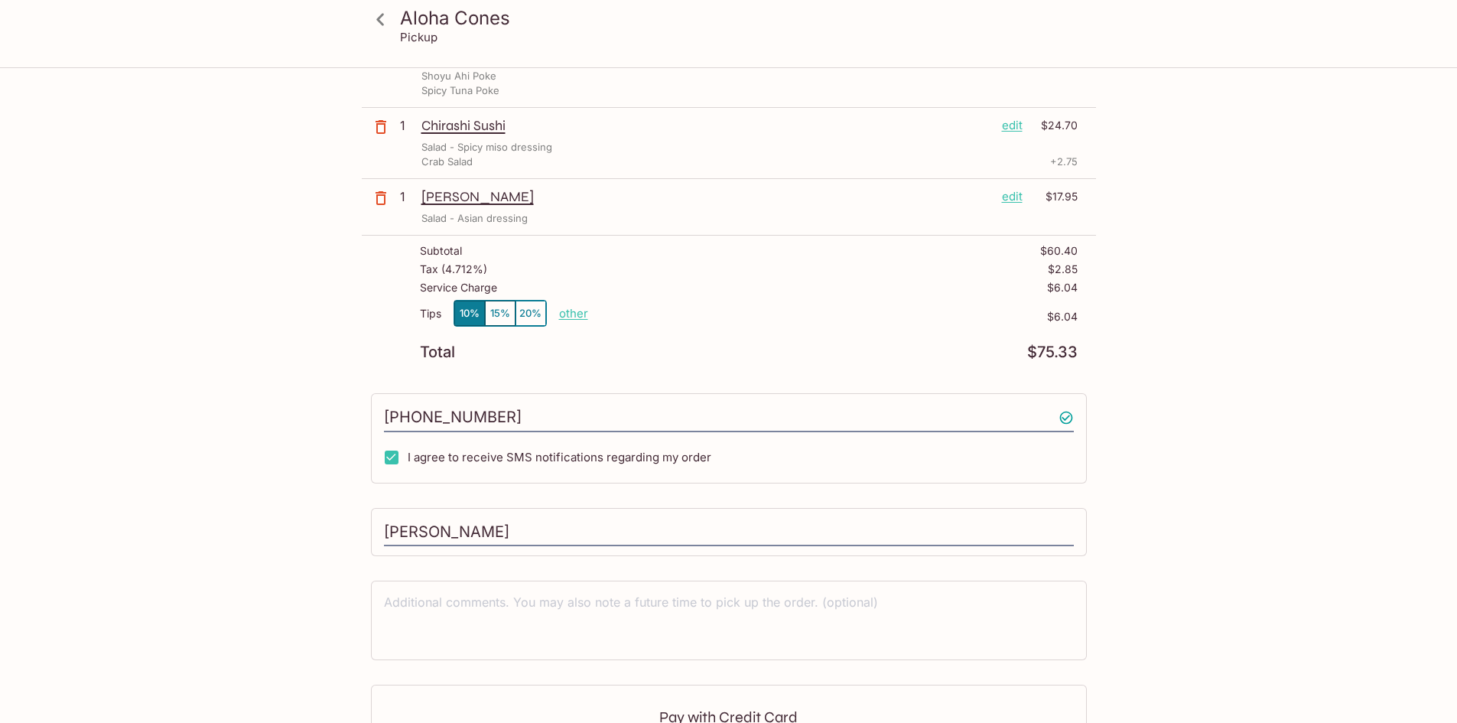
scroll to position [392, 0]
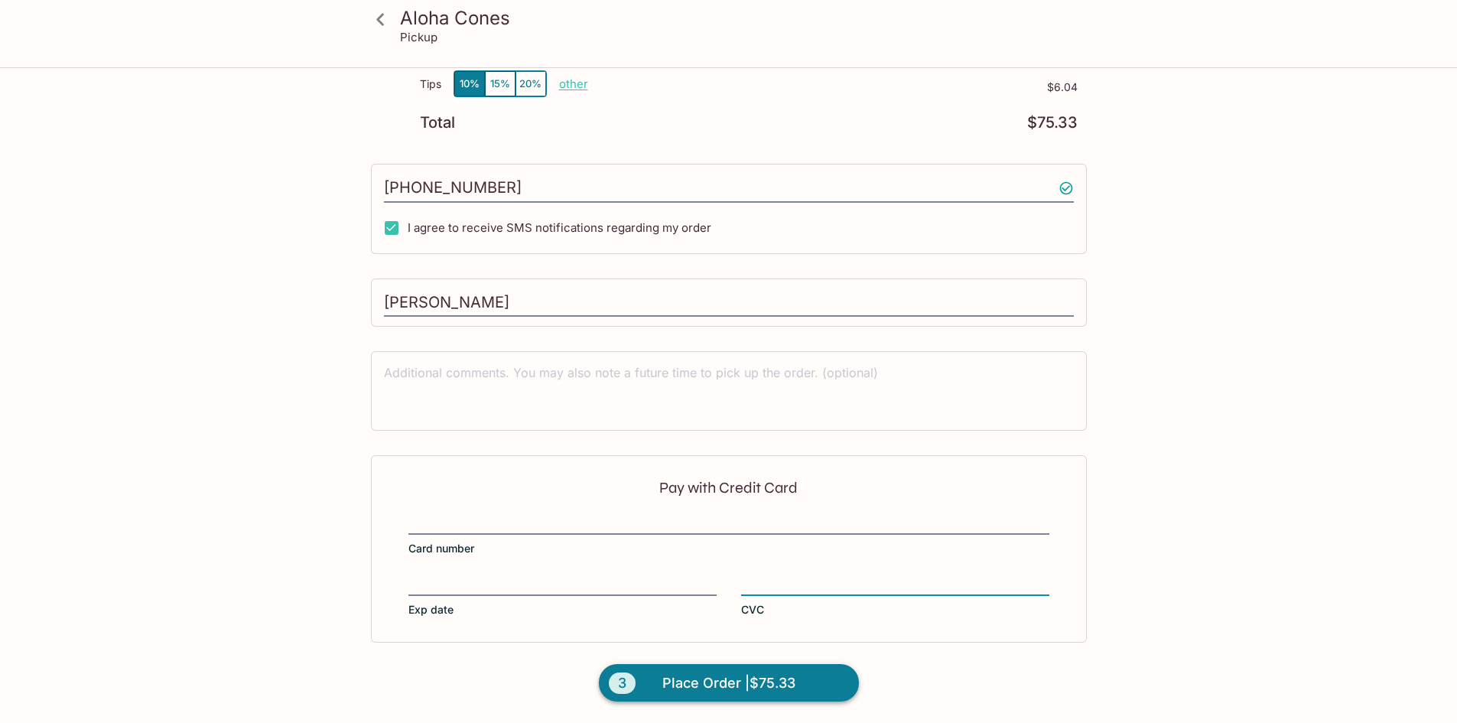
click at [799, 672] on button "3 Place Order | $75.33" at bounding box center [729, 683] width 260 height 38
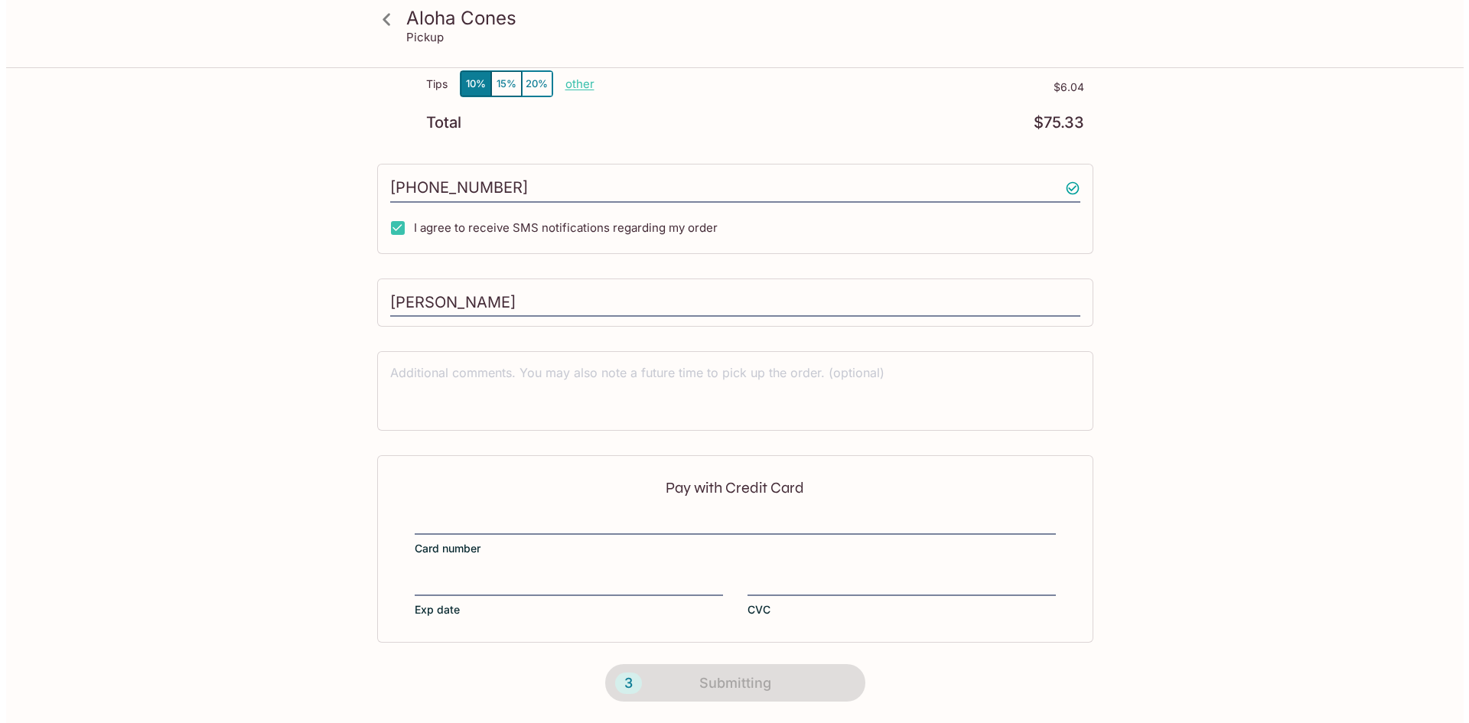
scroll to position [0, 0]
